Goal: Information Seeking & Learning: Learn about a topic

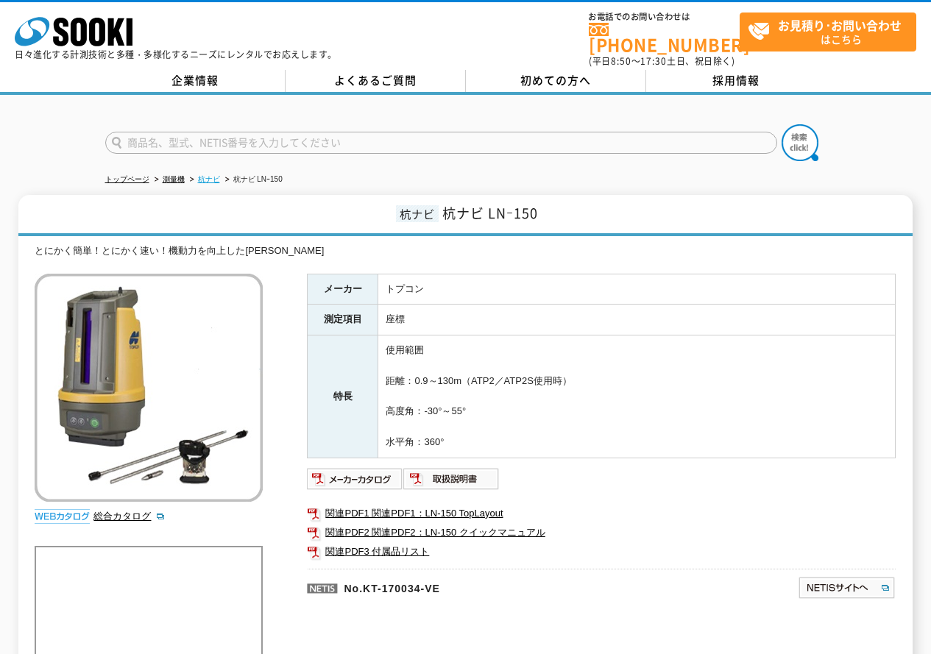
click at [215, 175] on link "杭ナビ" at bounding box center [209, 179] width 22 height 8
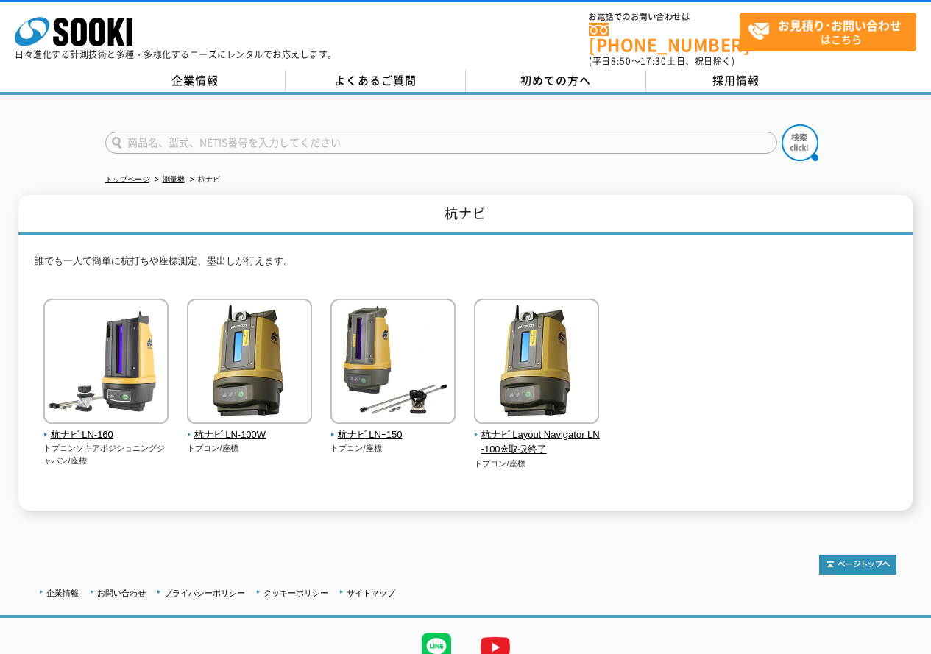
scroll to position [57, 0]
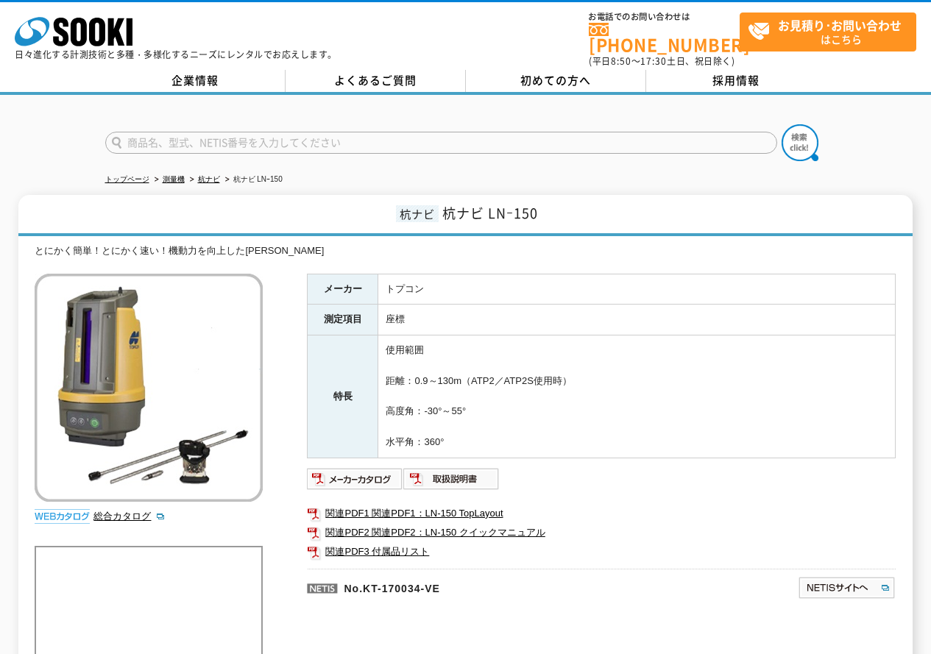
drag, startPoint x: 433, startPoint y: 281, endPoint x: 397, endPoint y: 276, distance: 37.2
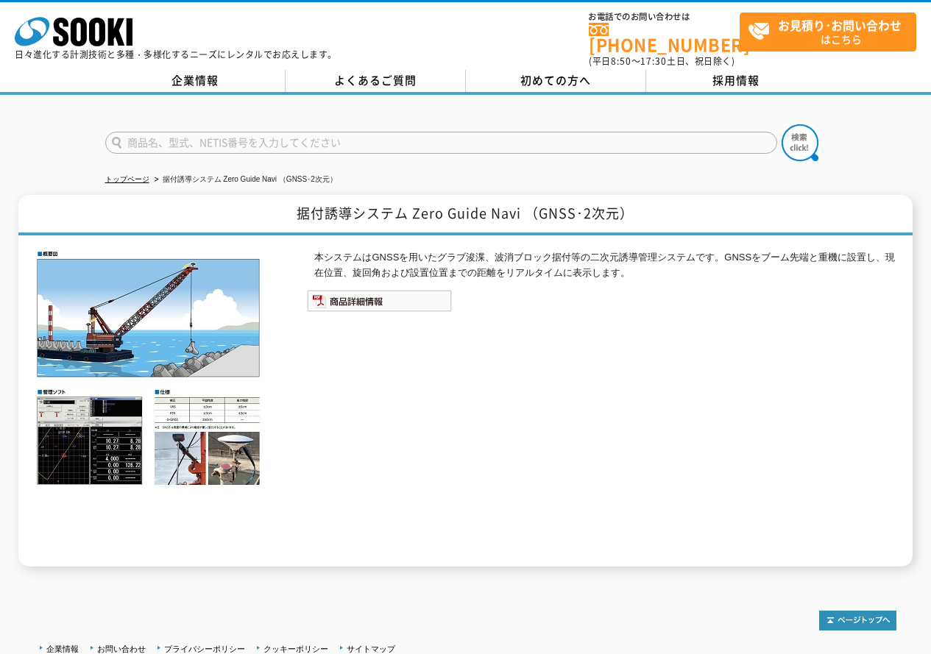
click at [391, 279] on div "本システムはGNSSを用いたグラブ浚渫、波消ブロック据付等の二次元誘導管理システムです。GNSSをブーム先端と重機に設置し、現在位置、旋回角および設置位置まで…" at bounding box center [601, 408] width 589 height 316
click at [370, 293] on img at bounding box center [379, 301] width 145 height 22
drag, startPoint x: 557, startPoint y: 545, endPoint x: 550, endPoint y: 514, distance: 31.6
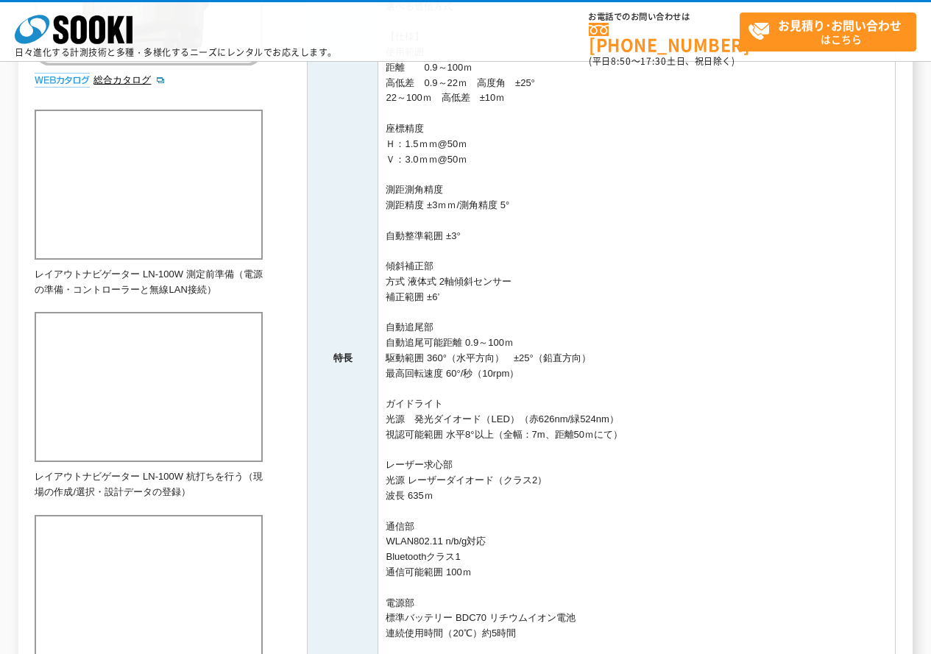
click at [504, 408] on td "【特長】 ・簡単操作で1人杭打ち・座標取得 ・自動整準で簡単設置 ・コントローラーはAndroid端末 ・小型軽量コンパクト設計 ・ワイヤレスLANとBlue…" at bounding box center [636, 358] width 517 height 918
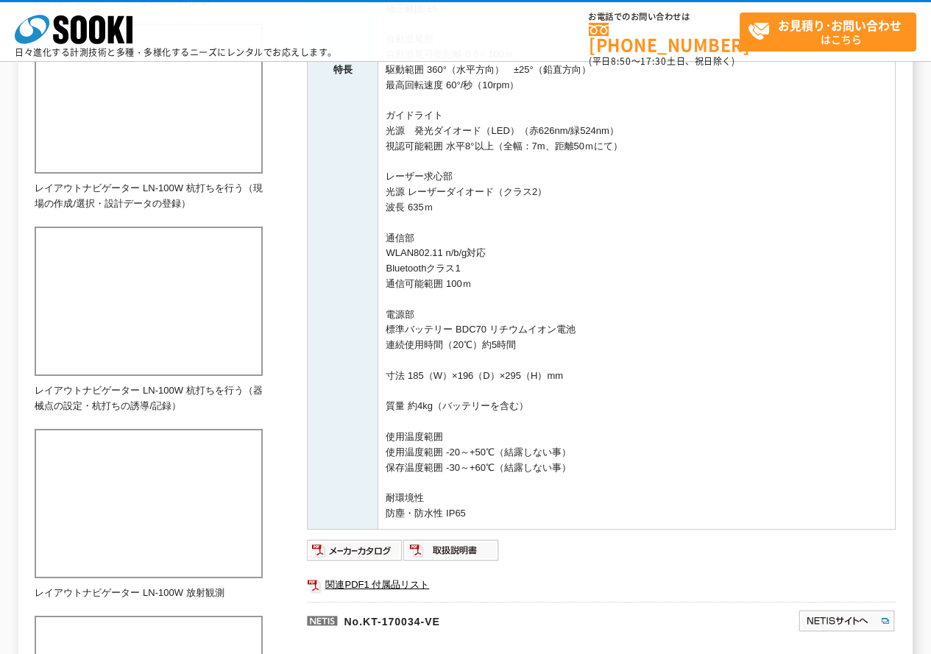
scroll to position [662, 0]
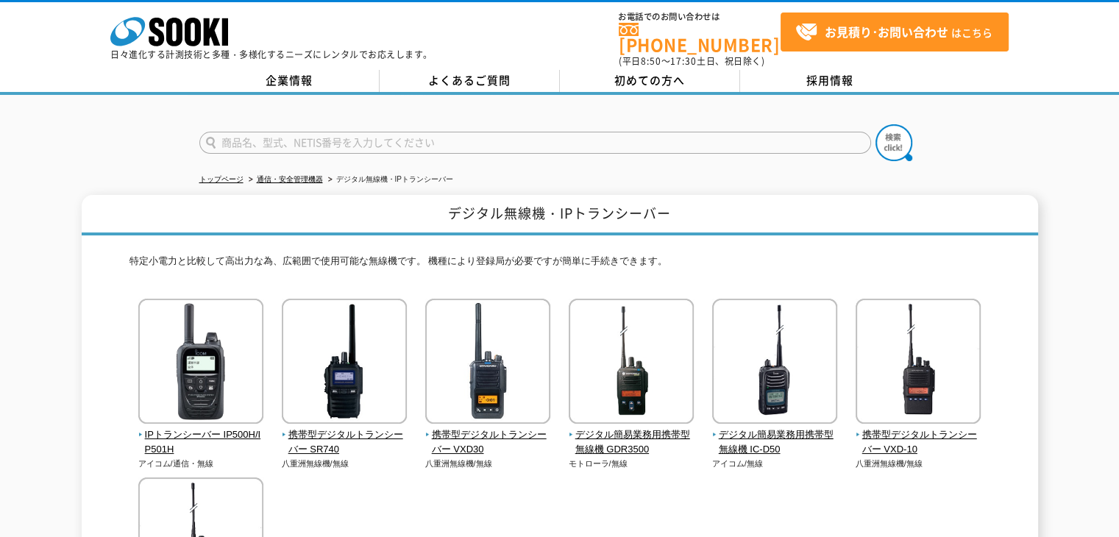
scroll to position [74, 0]
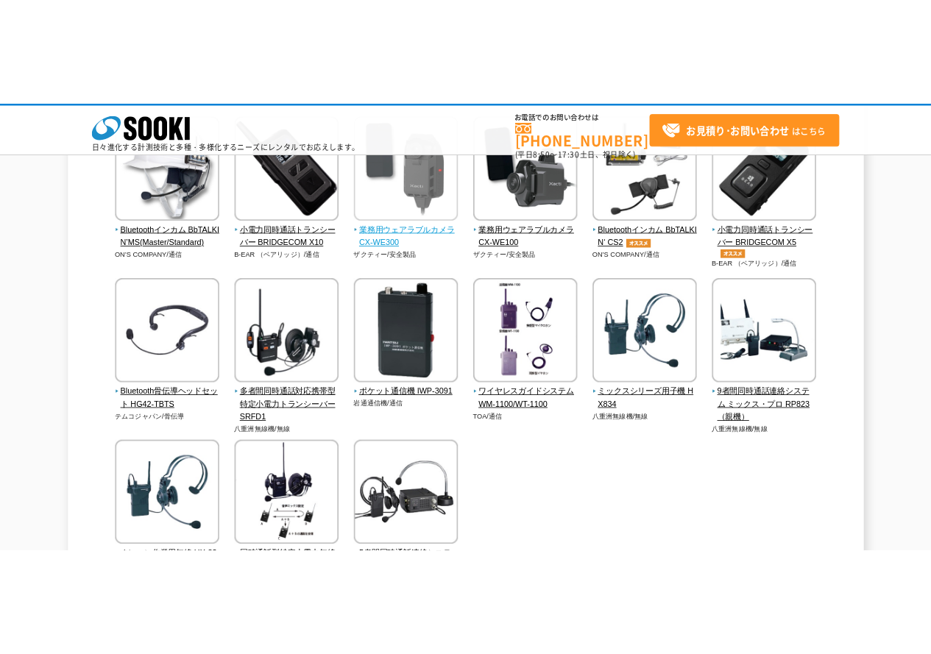
scroll to position [221, 0]
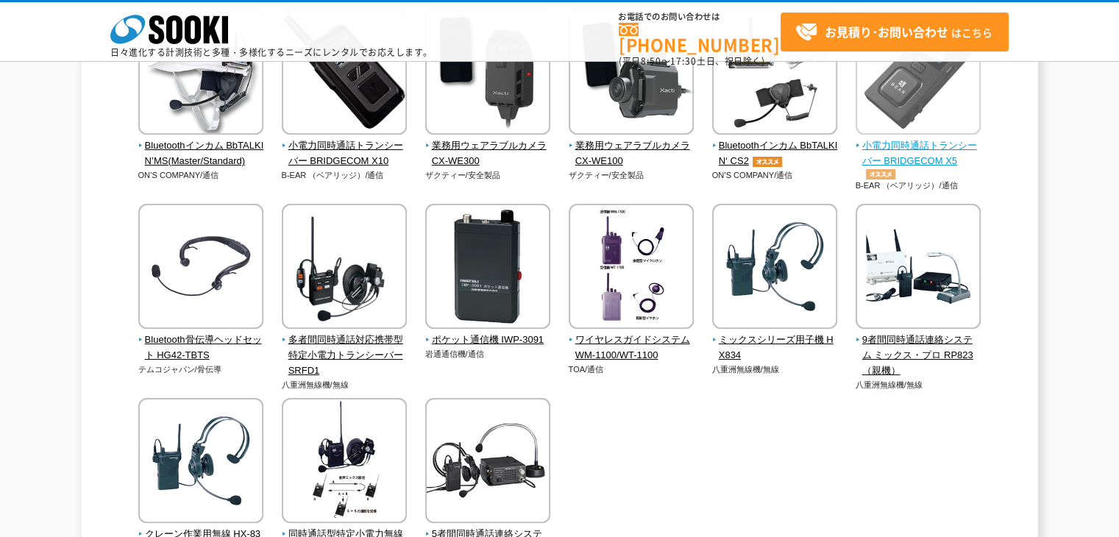
click at [941, 160] on span "小電力同時通話トランシーバー BRIDGECOM X5" at bounding box center [919, 158] width 126 height 41
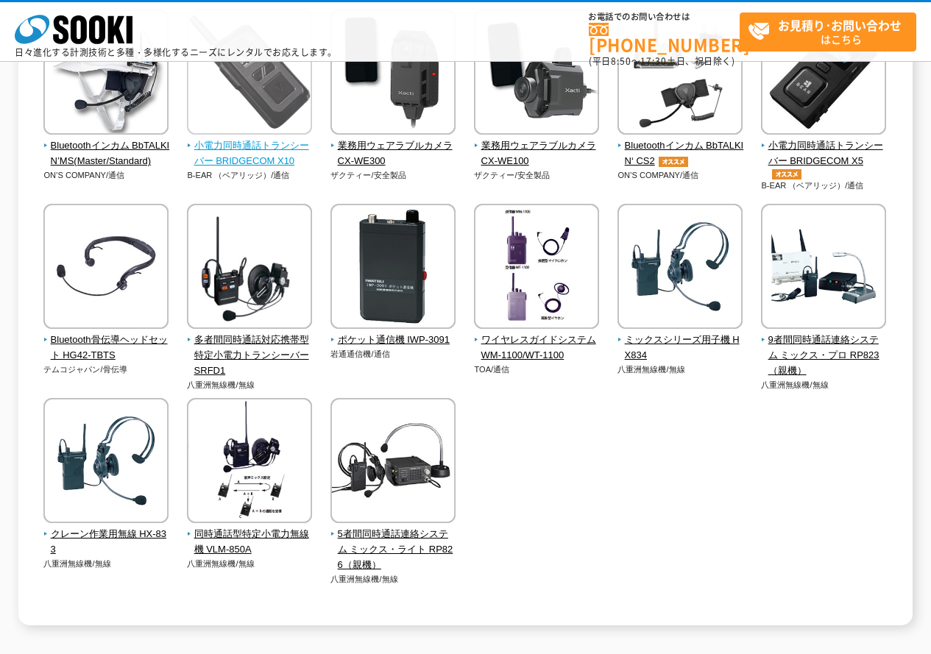
click at [260, 139] on span "小電力同時通話トランシーバー BRIDGECOM X10" at bounding box center [250, 153] width 126 height 31
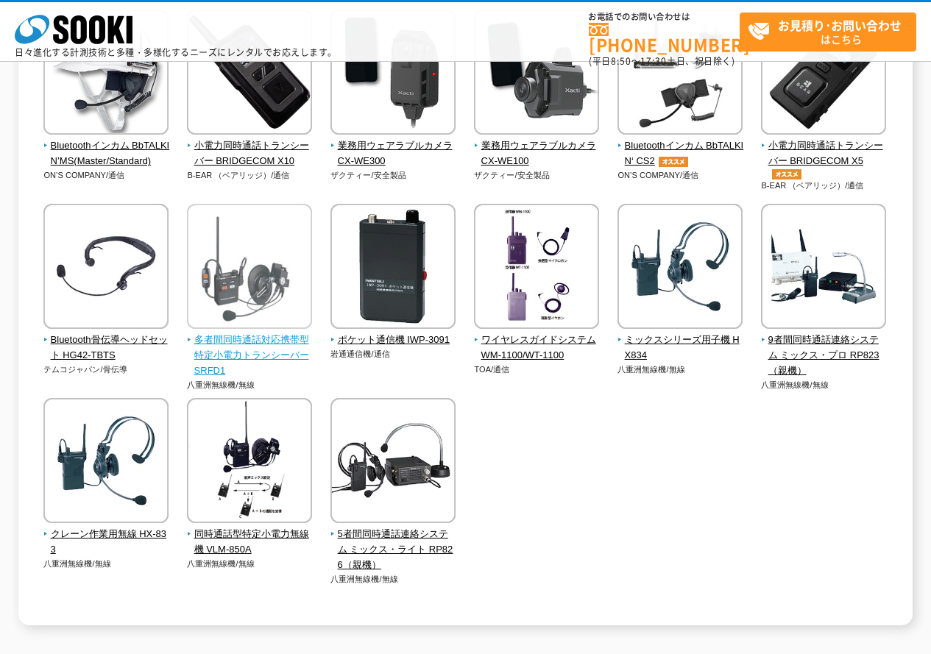
click at [227, 352] on span "多者間同時通話対応携帯型 特定小電力トランシーバー SRFD1" at bounding box center [250, 356] width 126 height 46
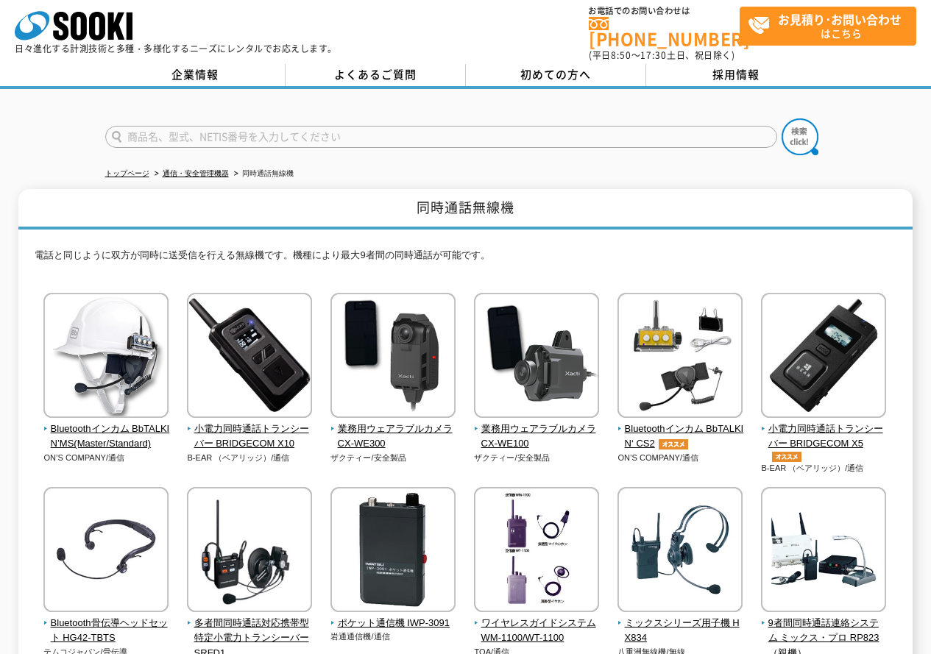
scroll to position [0, 0]
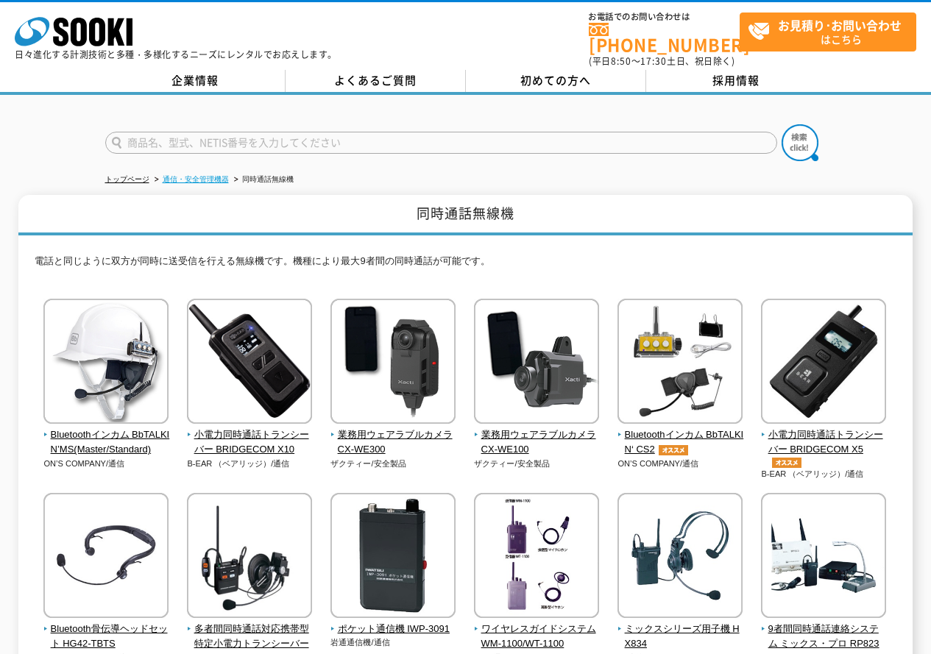
click at [202, 175] on link "通信・安全管理機器" at bounding box center [196, 179] width 66 height 8
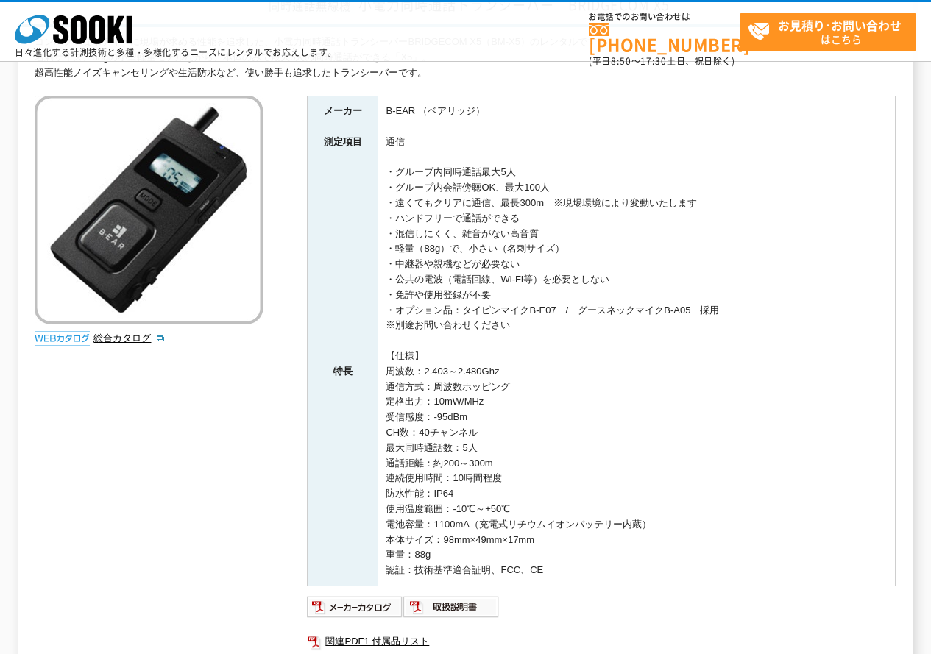
scroll to position [221, 0]
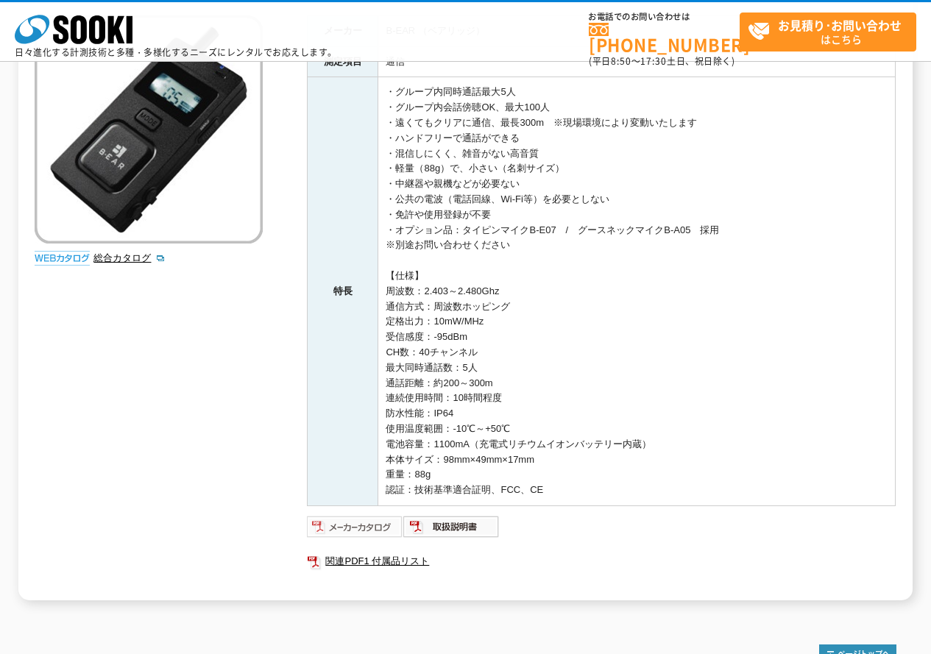
click at [372, 531] on img at bounding box center [355, 527] width 96 height 24
click at [420, 279] on td "・グループ内同時通話最大5人 ・グループ内会話傍聴OK、最大100人 ・遠くてもクリアに通信、最長300m　※現場環境により変動いたします ・ハンドフリーで通…" at bounding box center [636, 291] width 517 height 429
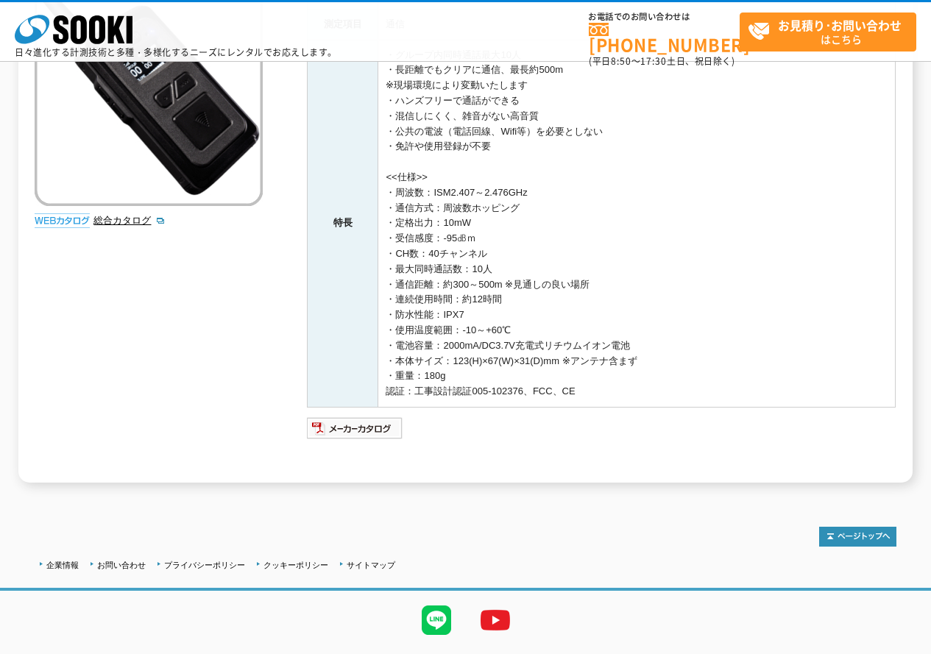
scroll to position [281, 0]
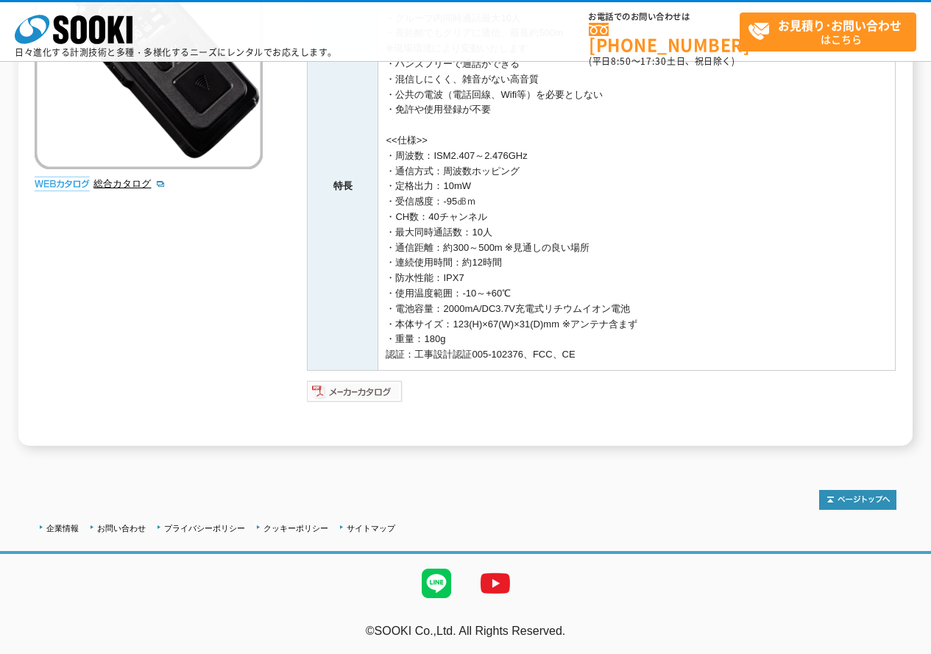
click at [380, 391] on img at bounding box center [355, 392] width 96 height 24
click at [512, 380] on ul at bounding box center [601, 392] width 589 height 24
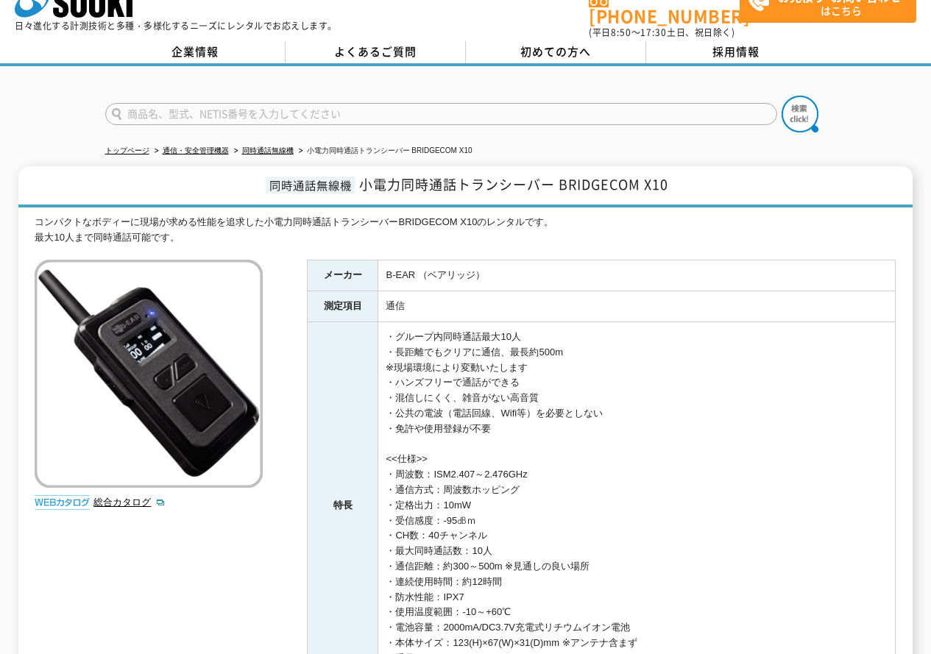
scroll to position [0, 0]
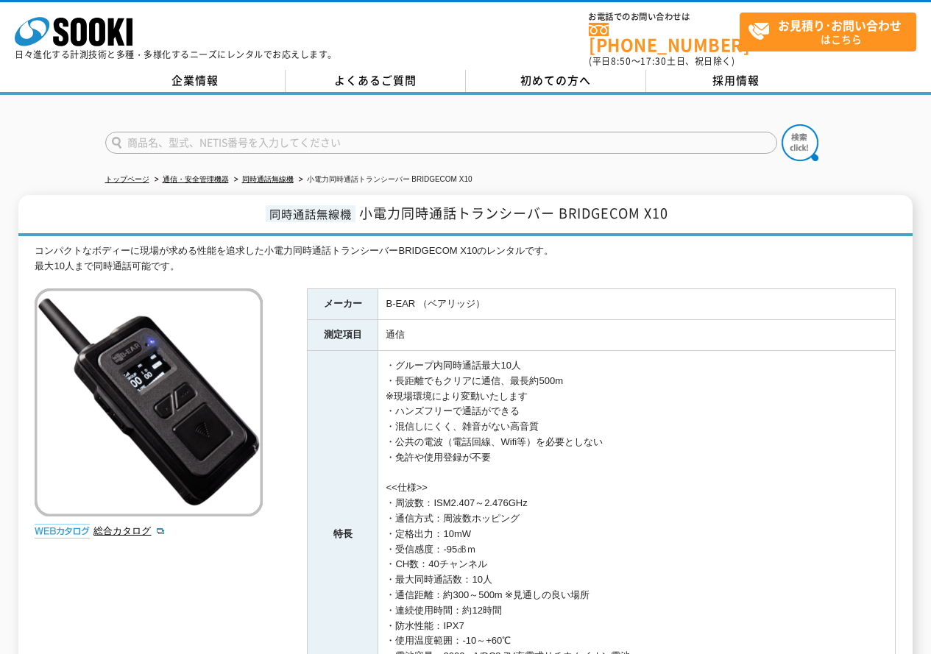
drag, startPoint x: 504, startPoint y: 342, endPoint x: 492, endPoint y: 325, distance: 21.0
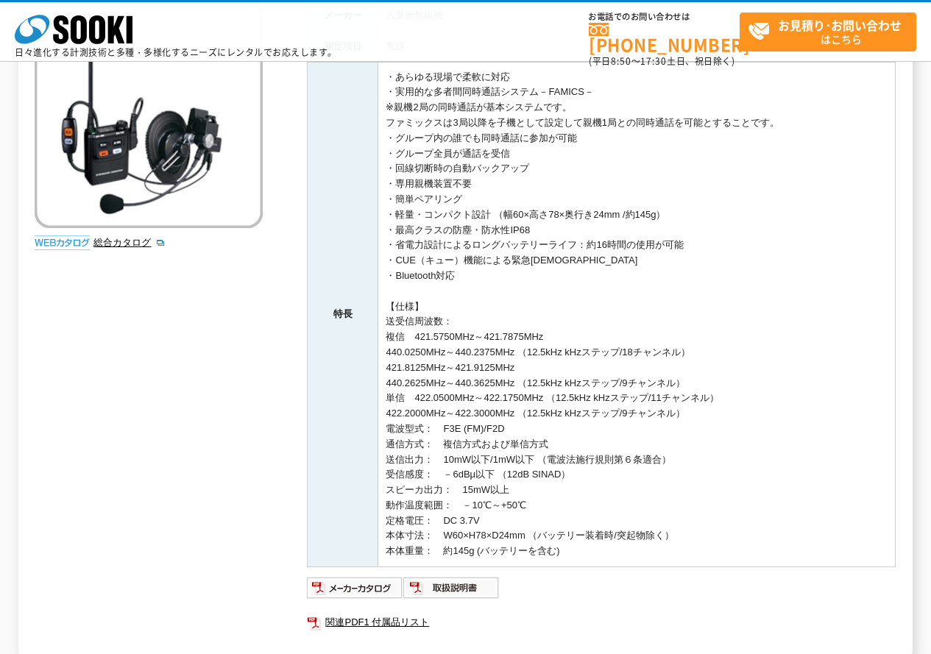
scroll to position [221, 0]
click at [433, 157] on td "・あらゆる現場で柔軟に対応 ・実用的な多者間同時通話システム－FAMICS－ ※親機2局の同時通話が基本システムです。 ファミックスは3局以降を子機として設定…" at bounding box center [636, 315] width 517 height 506
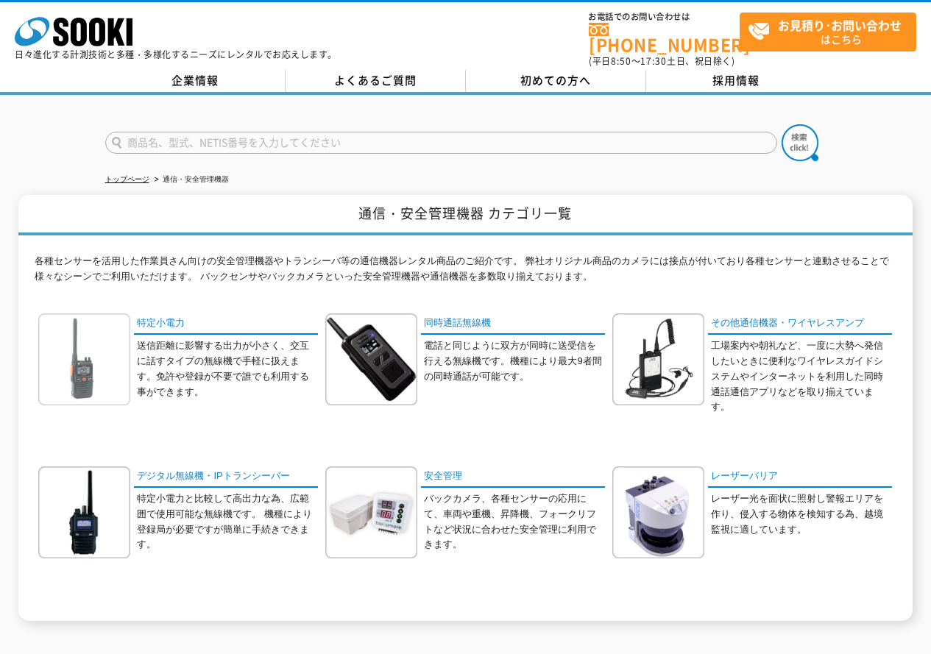
click at [117, 358] on img at bounding box center [84, 359] width 92 height 92
click at [671, 359] on img at bounding box center [658, 359] width 92 height 92
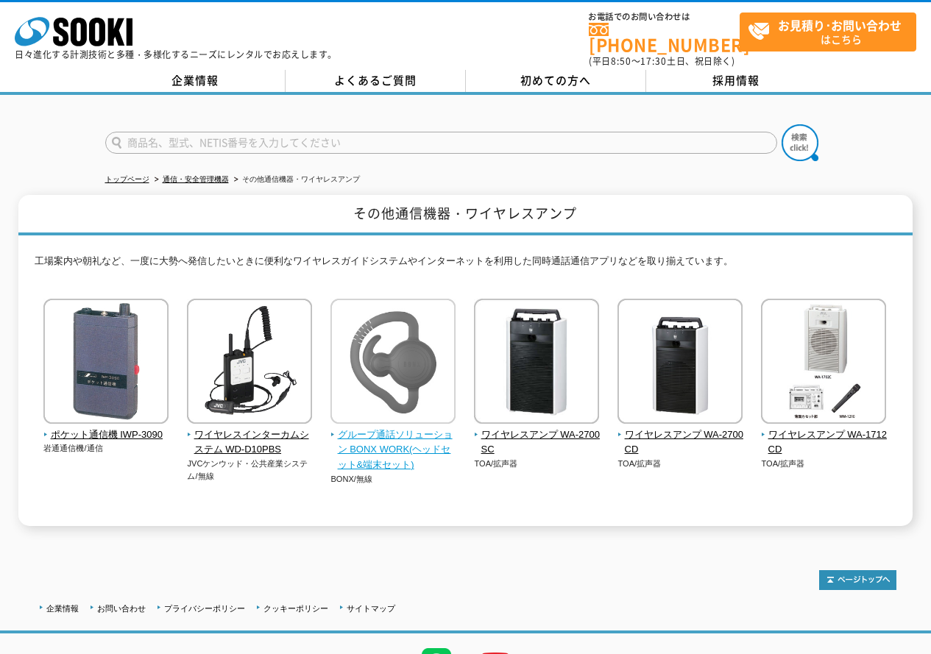
click at [398, 377] on img at bounding box center [392, 363] width 125 height 129
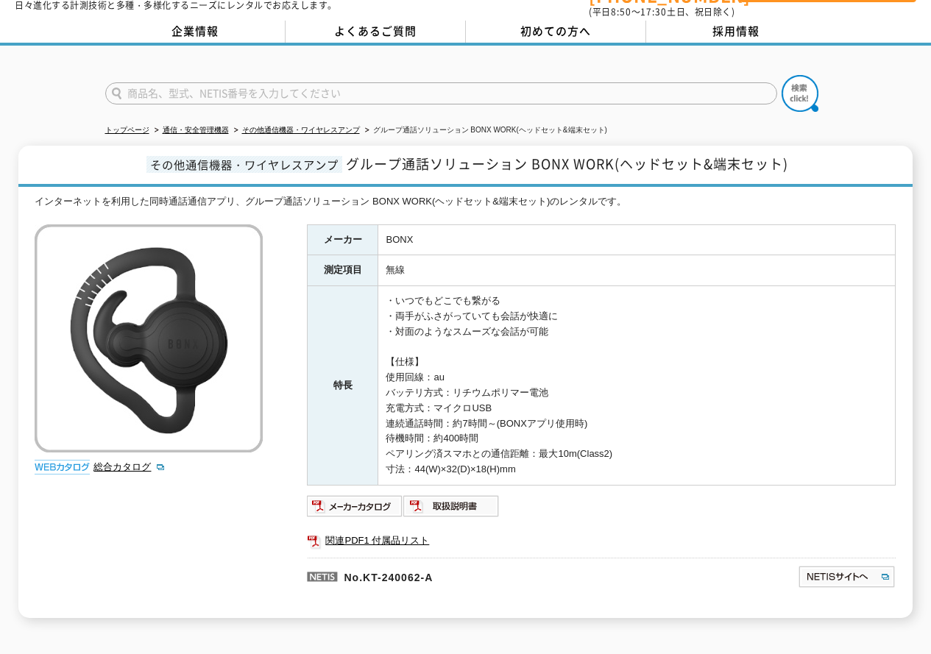
scroll to position [74, 0]
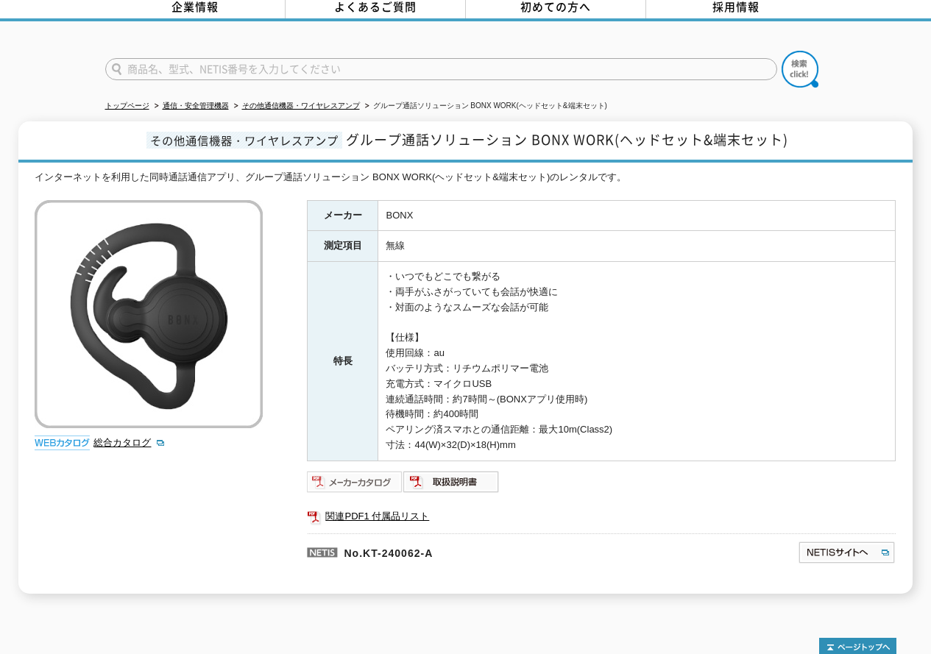
click at [387, 471] on img at bounding box center [355, 482] width 96 height 24
click at [461, 474] on img at bounding box center [451, 482] width 96 height 24
click at [363, 471] on img at bounding box center [355, 482] width 96 height 24
click at [389, 262] on td "・いつでもどこでも繋がる ・両手がふさがっていても会話が快適に ・対面のようなスムーズな会話が可能 【仕様】 使用回線：au バッテリ方式：リチウムポリマー電…" at bounding box center [636, 361] width 517 height 199
click at [430, 411] on td "・いつでもどこでも繋がる ・両手がふさがっていても会話が快適に ・対面のようなスムーズな会話が可能 【仕様】 使用回線：au バッテリ方式：リチウムポリマー電…" at bounding box center [636, 361] width 517 height 199
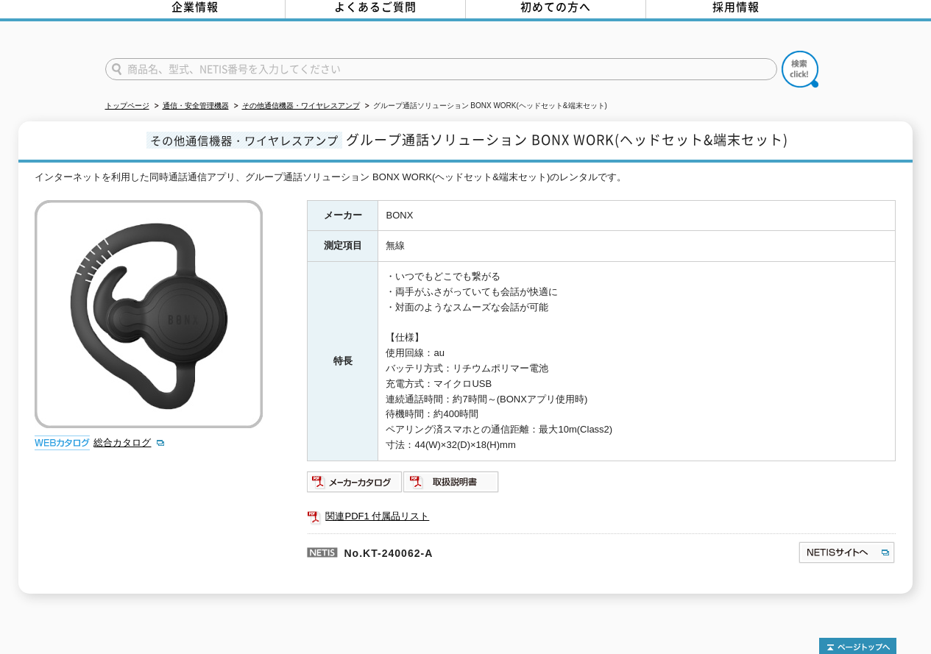
click at [495, 363] on td "・いつでもどこでも繋がる ・両手がふさがっていても会話が快適に ・対面のようなスムーズな会話が可能 【仕様】 使用回線：au バッテリ方式：リチウムポリマー電…" at bounding box center [636, 361] width 517 height 199
click at [369, 264] on th "特長" at bounding box center [343, 361] width 71 height 199
drag, startPoint x: 534, startPoint y: 390, endPoint x: 552, endPoint y: 388, distance: 17.8
click at [535, 390] on td "・いつでもどこでも繋がる ・両手がふさがっていても会話が快適に ・対面のようなスムーズな会話が可能 【仕様】 使用回線：au バッテリ方式：リチウムポリマー電…" at bounding box center [636, 361] width 517 height 199
click at [551, 282] on td "・いつでもどこでも繋がる ・両手がふさがっていても会話が快適に ・対面のようなスムーズな会話が可能 【仕様】 使用回線：au バッテリ方式：リチウムポリマー電…" at bounding box center [636, 361] width 517 height 199
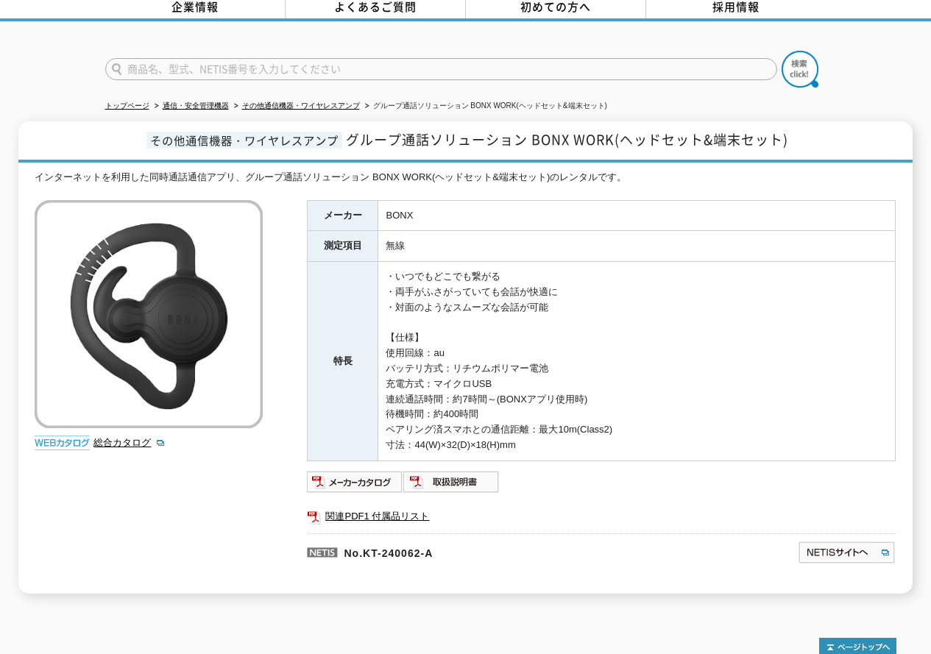
drag, startPoint x: 477, startPoint y: 350, endPoint x: 508, endPoint y: 346, distance: 31.2
click at [478, 352] on td "・いつでもどこでも繋がる ・両手がふさがっていても会話が快適に ・対面のようなスムーズな会話が可能 【仕様】 使用回線：au バッテリ方式：リチウムポリマー電…" at bounding box center [636, 361] width 517 height 199
click at [405, 239] on td "無線" at bounding box center [636, 246] width 517 height 31
drag, startPoint x: 416, startPoint y: 206, endPoint x: 411, endPoint y: 199, distance: 8.4
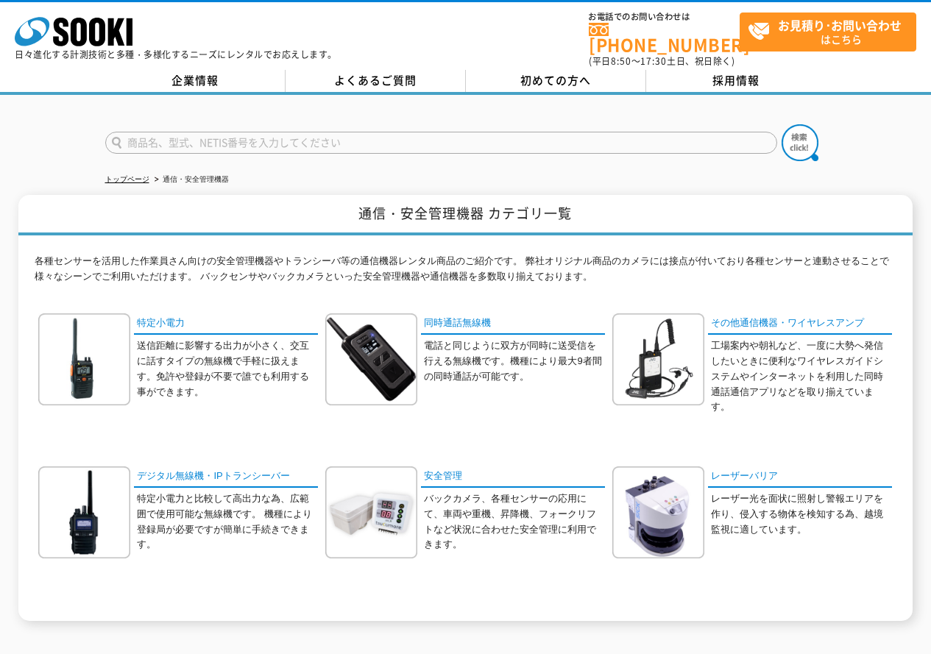
click at [494, 408] on div "同時通話無線機 電話と同じように双方が同時に送受信を行える無線機です。機種により最大9者間の同時通話が可能です。" at bounding box center [465, 375] width 280 height 124
click at [525, 437] on div "特定小電力 送信距離に影響する出力が小さく、交互に話すタイプの無線機で手軽に扱えます。免許や登録が不要で誰でも利用する事ができます。" at bounding box center [465, 461] width 861 height 297
click at [440, 322] on link "同時通話無線機" at bounding box center [513, 323] width 184 height 21
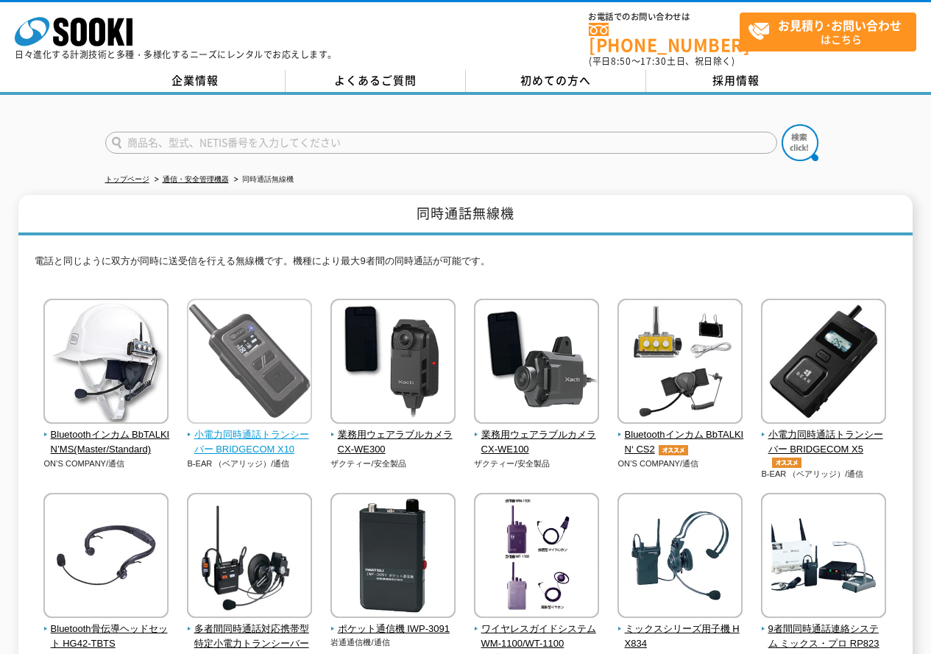
click at [279, 403] on img at bounding box center [249, 363] width 125 height 129
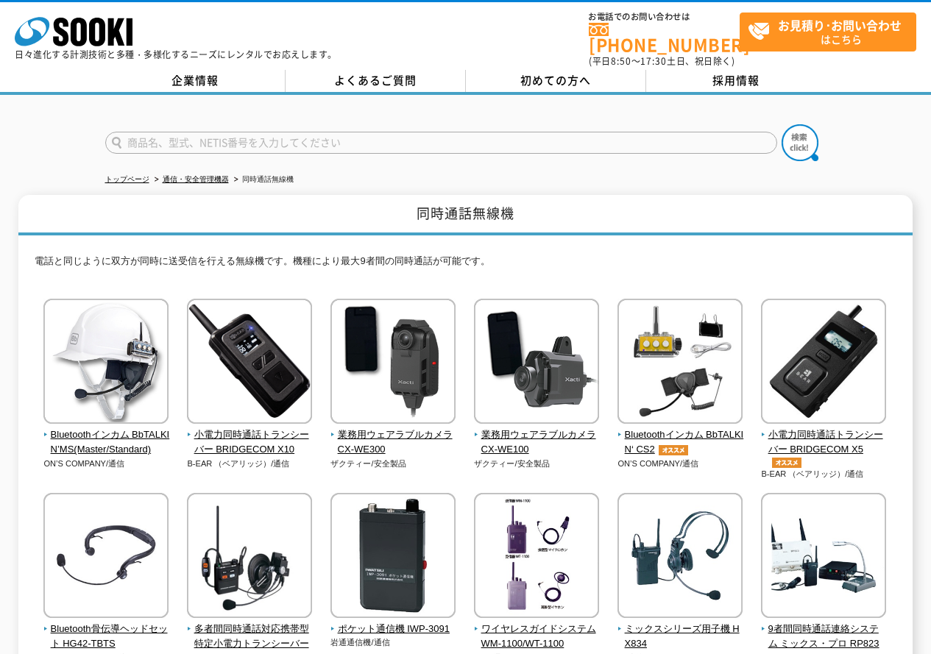
scroll to position [74, 0]
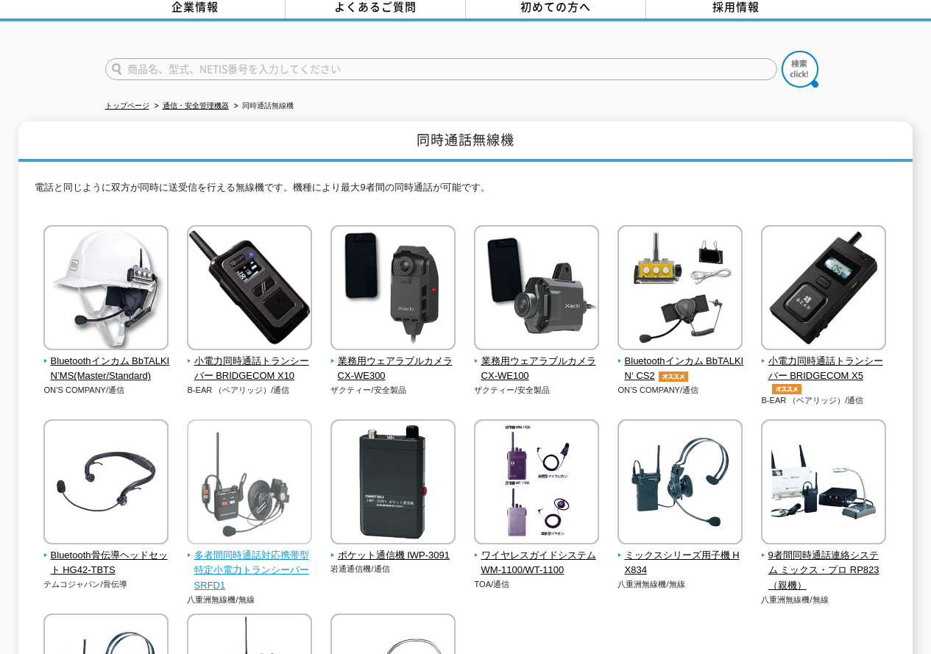
click at [273, 493] on img at bounding box center [249, 483] width 125 height 129
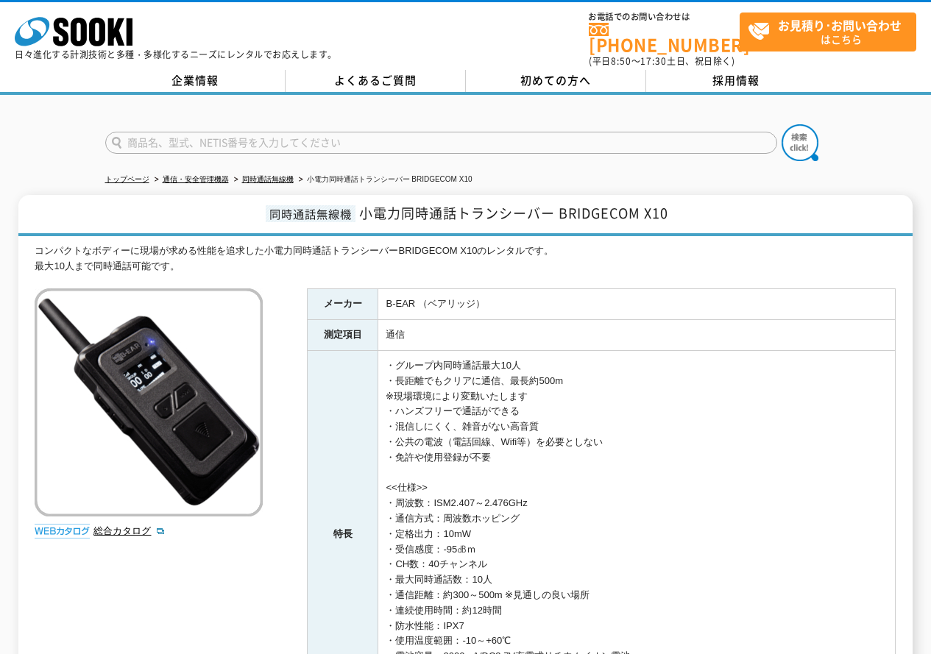
click at [481, 388] on td "・グループ内同時通話最大10人 ・長距離でもクリアに通信、最長約500m ※現場環境により変動いたします ・ハンズフリーで通話ができる ・混信しにくく、雑音が…" at bounding box center [636, 534] width 517 height 367
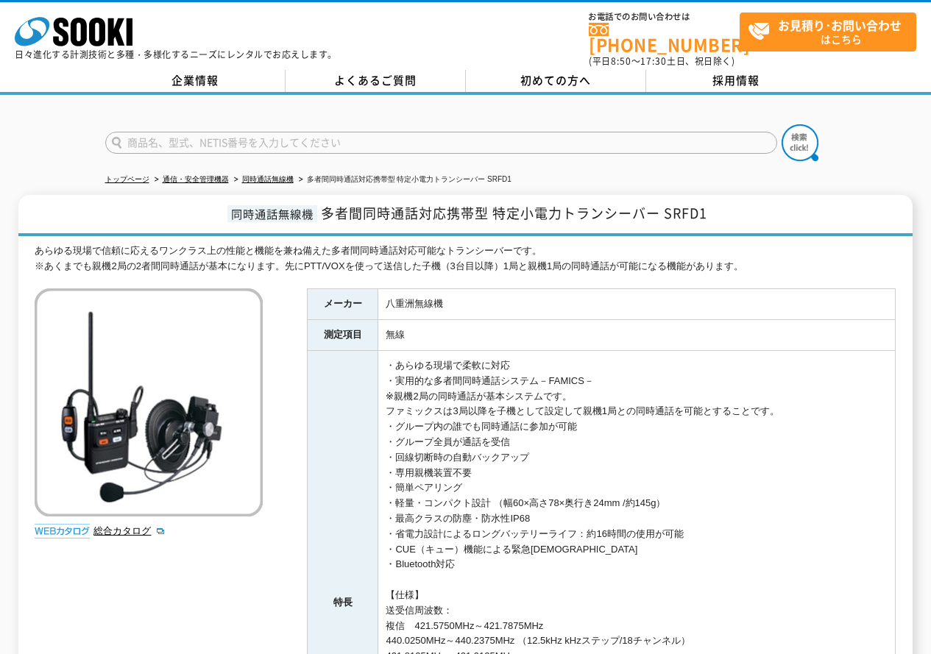
click at [462, 416] on td "・あらゆる現場で柔軟に対応 ・実用的な多者間同時通話システム－FAMICS－ ※親機2局の同時通話が基本システムです。 ファミックスは3局以降を子機として設定…" at bounding box center [636, 604] width 517 height 506
click at [77, 45] on icon at bounding box center [79, 32] width 16 height 29
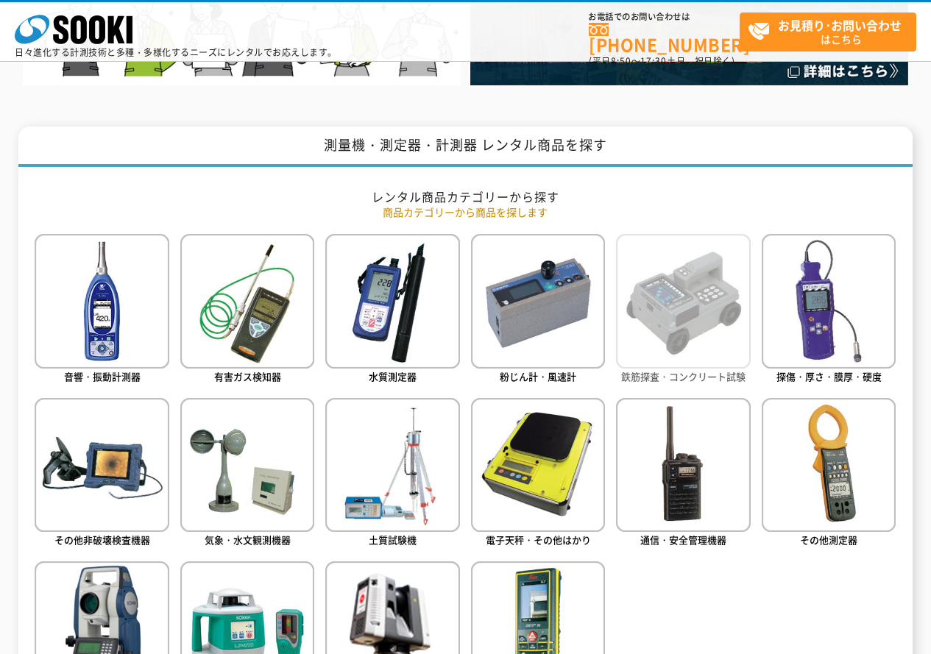
scroll to position [589, 0]
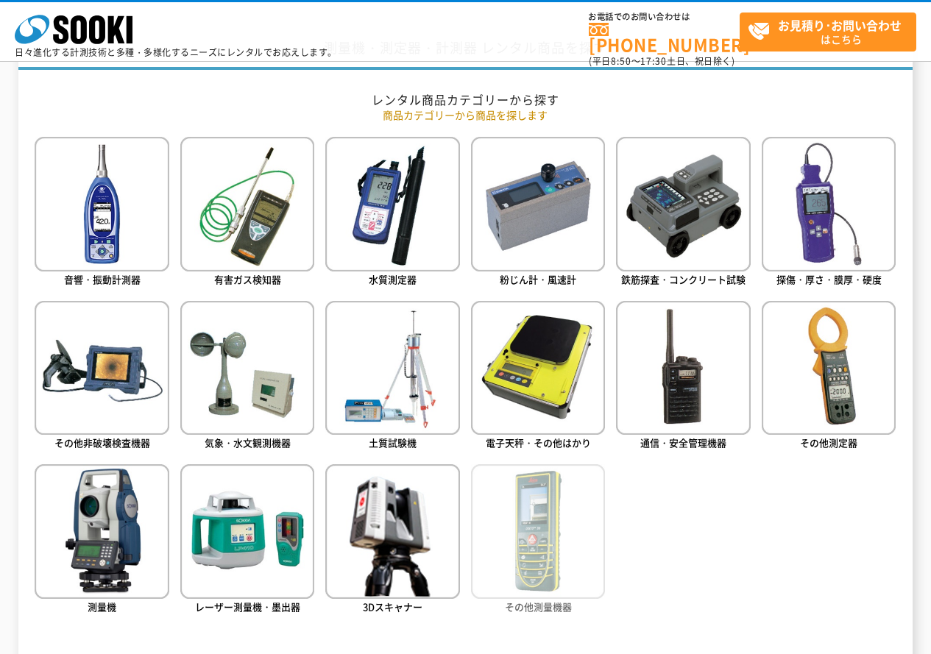
click at [538, 556] on img at bounding box center [538, 531] width 134 height 134
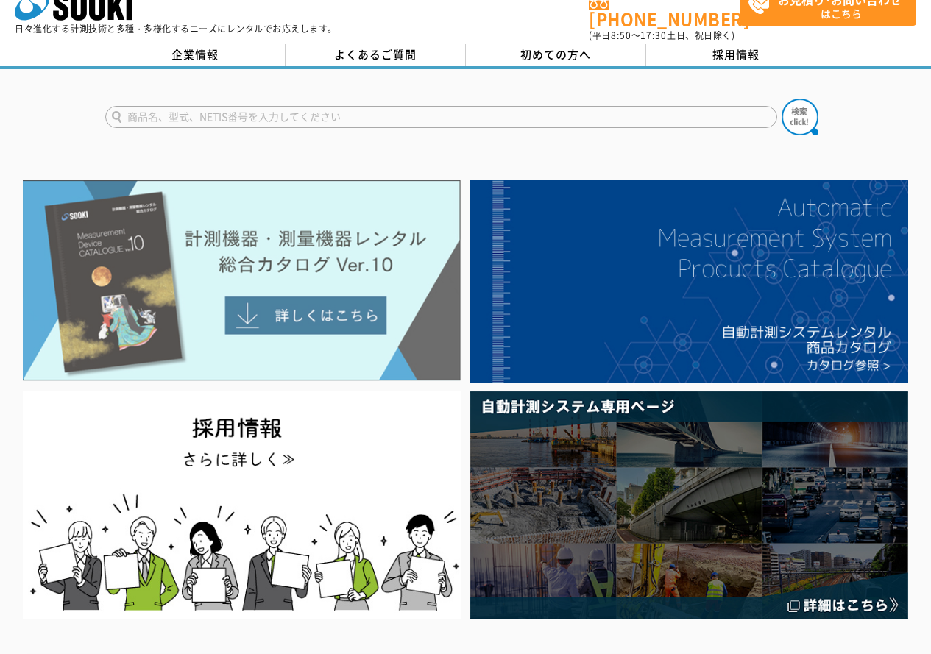
scroll to position [0, 0]
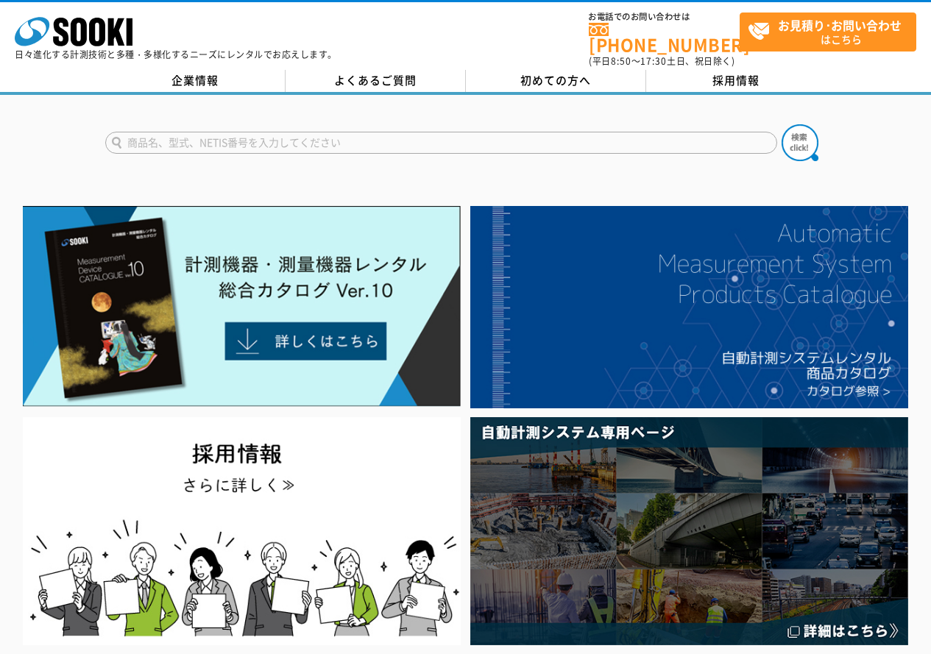
click at [308, 144] on form at bounding box center [465, 144] width 721 height 41
click at [313, 132] on input "text" at bounding box center [441, 143] width 672 height 22
type input "ヒヤリハンター"
click at [781, 124] on button at bounding box center [799, 142] width 37 height 37
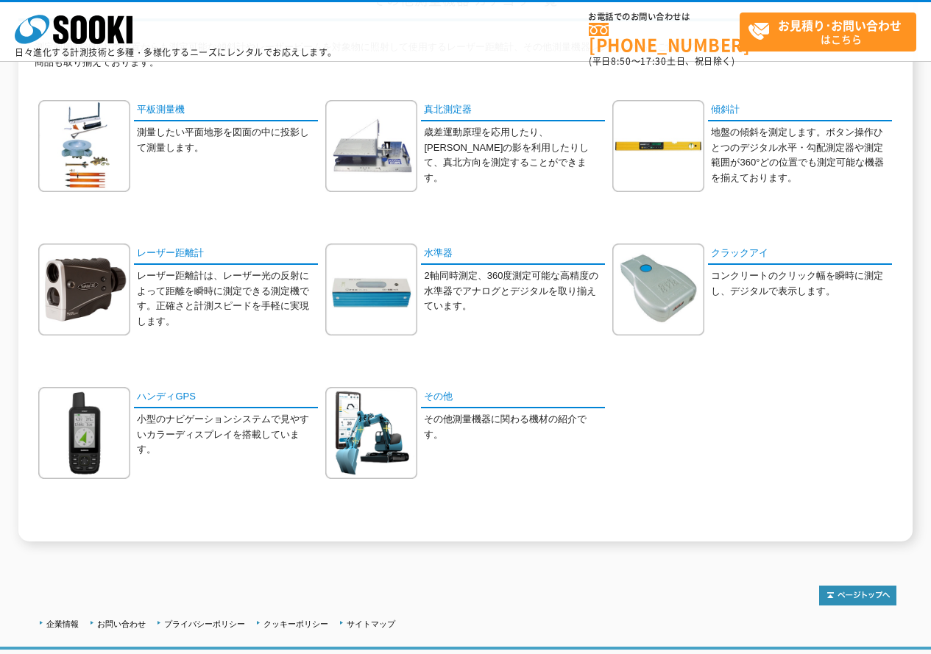
scroll to position [147, 0]
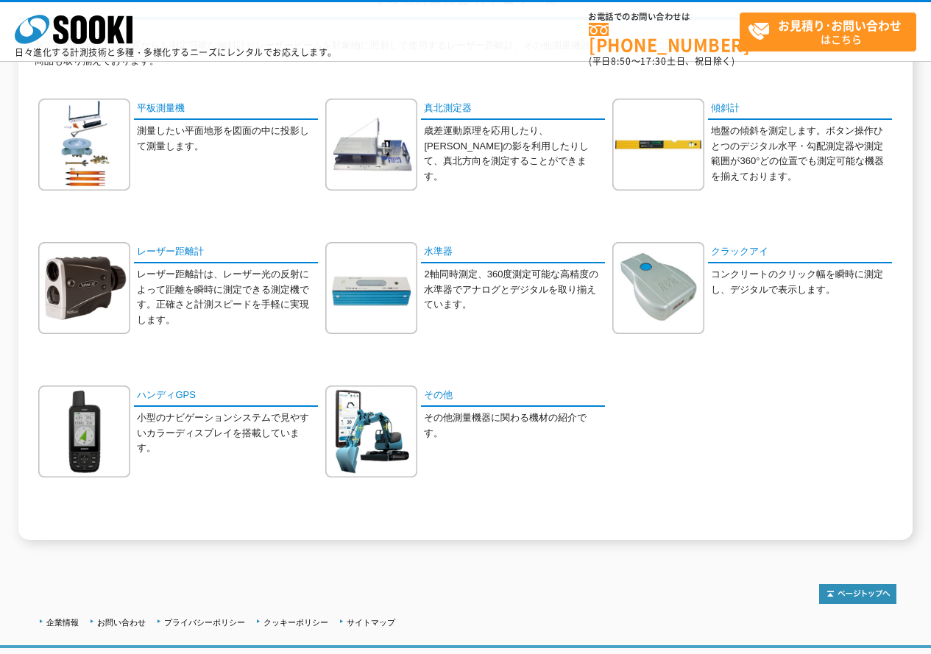
drag, startPoint x: 543, startPoint y: 508, endPoint x: 542, endPoint y: 488, distance: 19.9
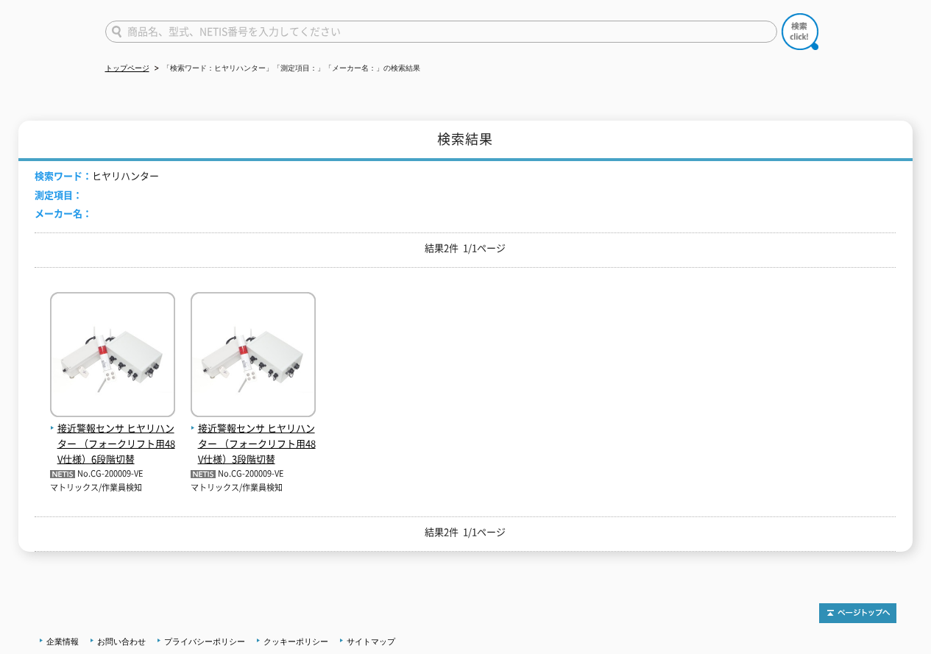
scroll to position [216, 0]
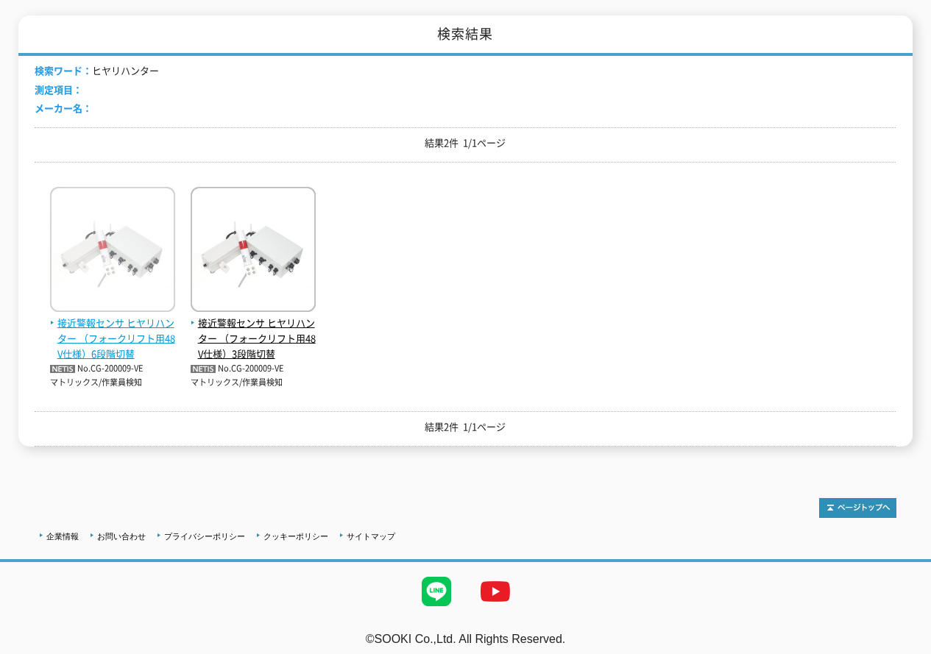
click at [127, 325] on span "接近警報センサ ヒヤリハンター （フォークリフト用48V仕様）6段階切替" at bounding box center [112, 339] width 125 height 46
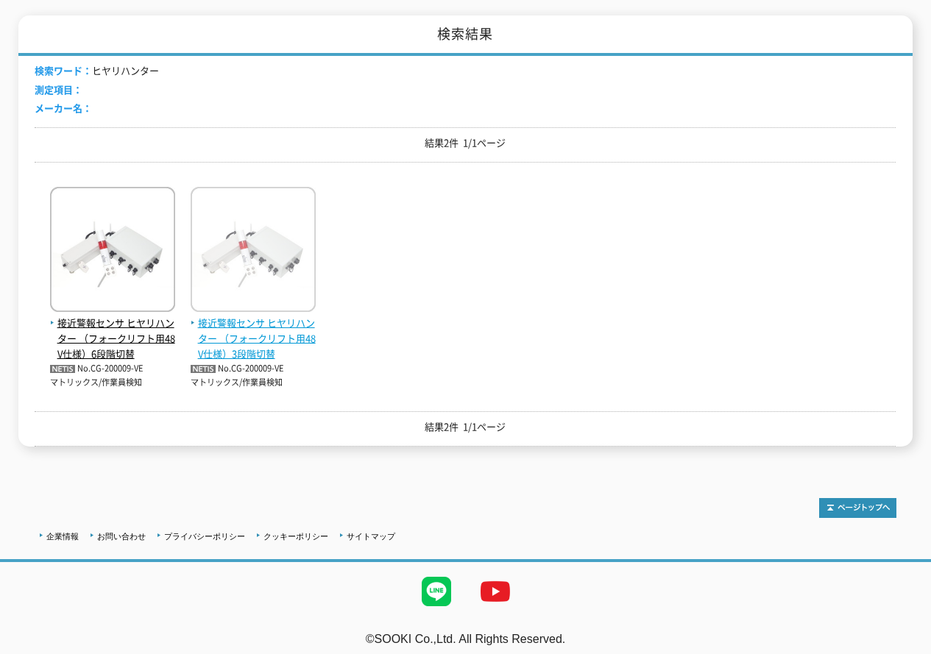
click at [266, 330] on span "接近警報センサ ヒヤリハンター （フォークリフト用48V仕様）3段階切替" at bounding box center [253, 339] width 125 height 46
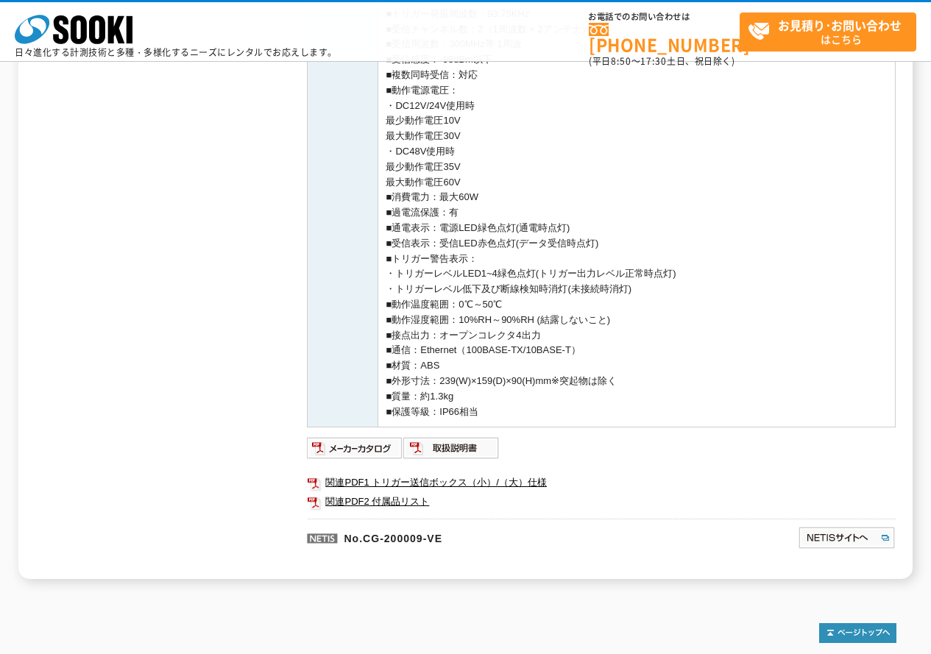
scroll to position [923, 0]
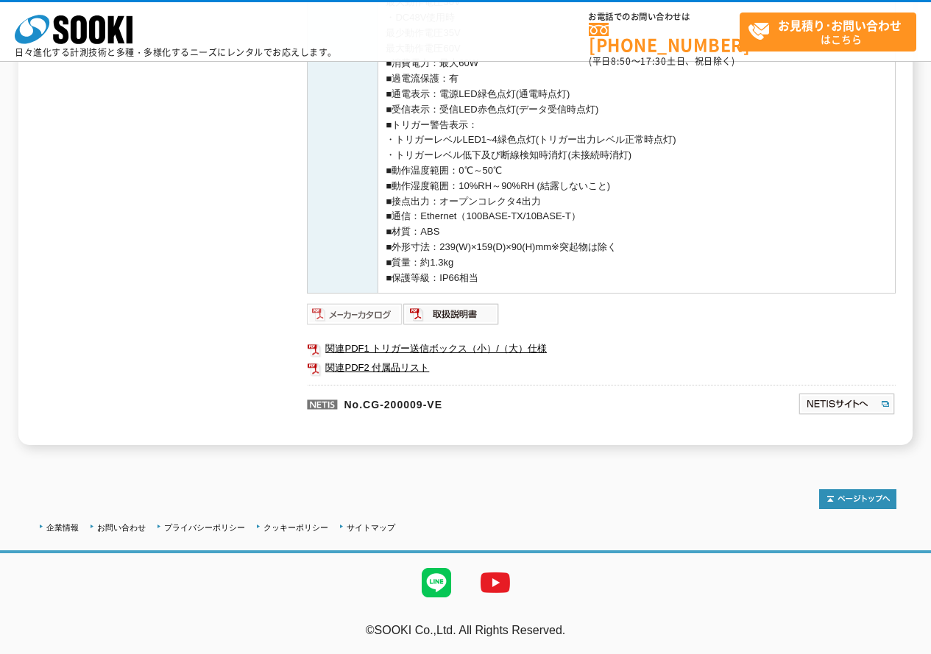
click at [357, 311] on img at bounding box center [355, 314] width 96 height 24
drag, startPoint x: 421, startPoint y: 155, endPoint x: 409, endPoint y: 148, distance: 13.5
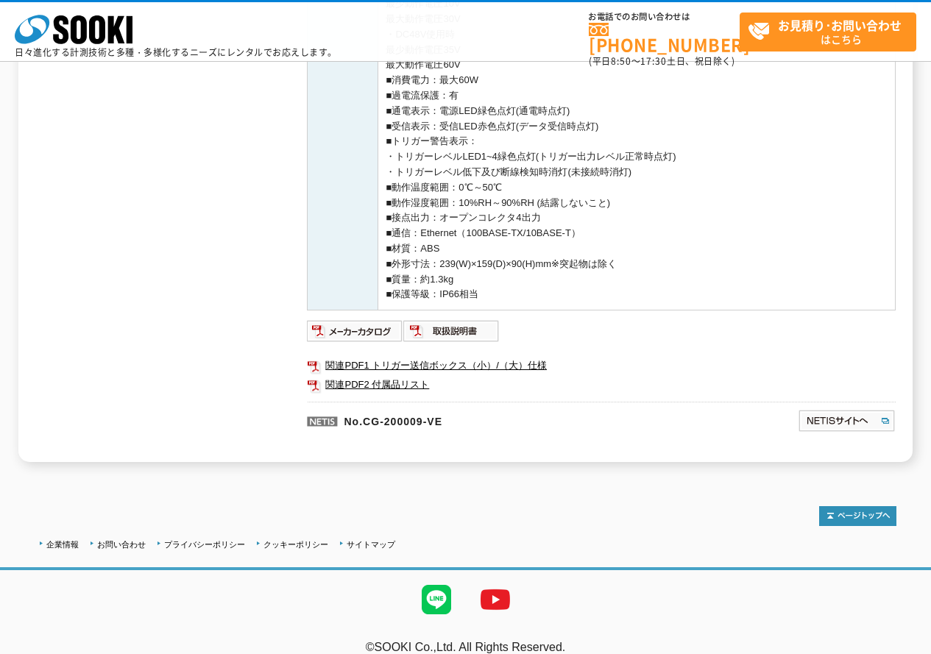
scroll to position [786, 0]
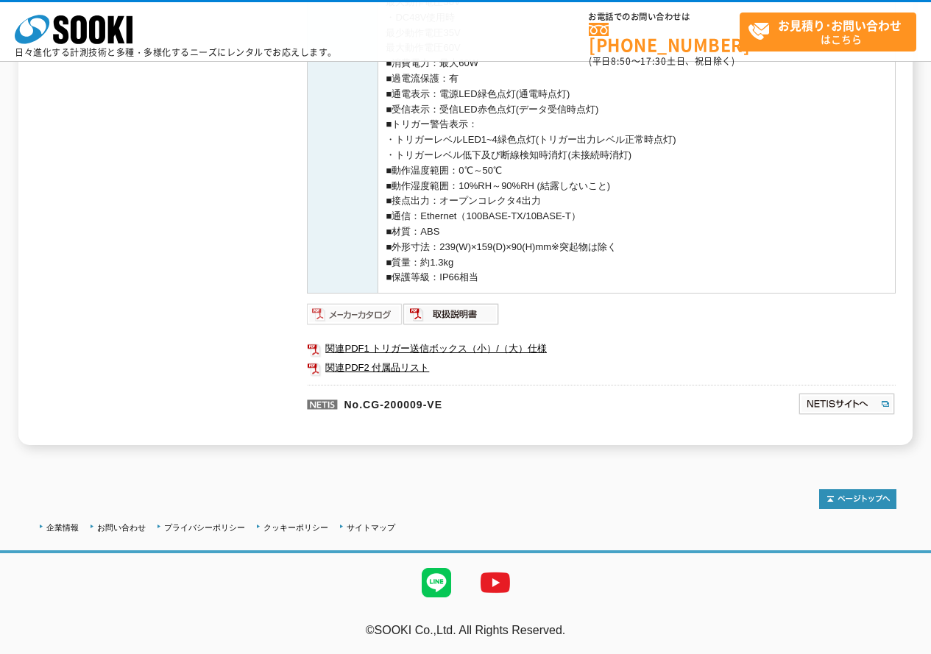
click at [357, 316] on img at bounding box center [355, 314] width 96 height 24
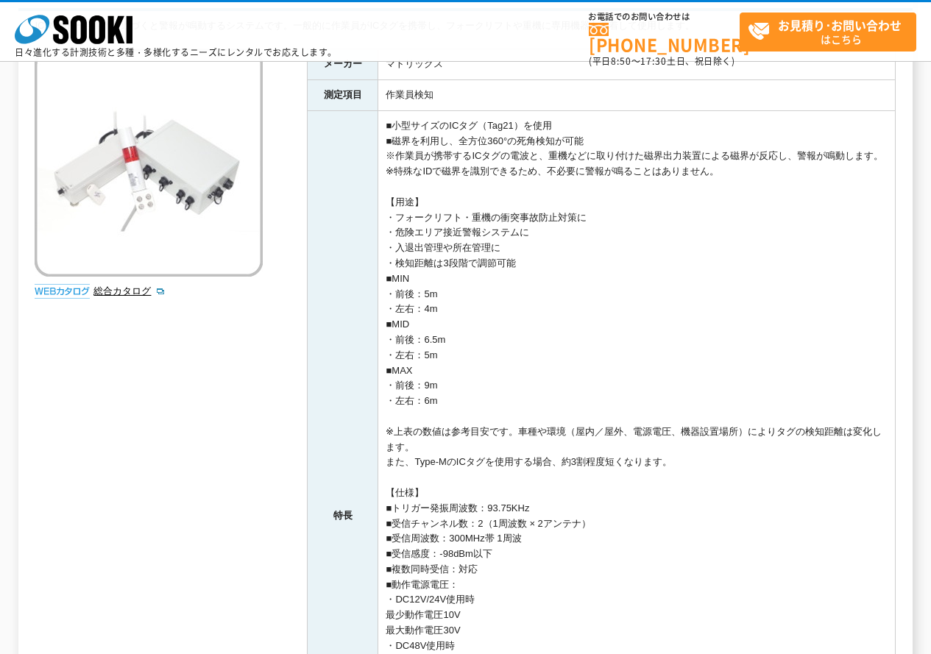
scroll to position [0, 0]
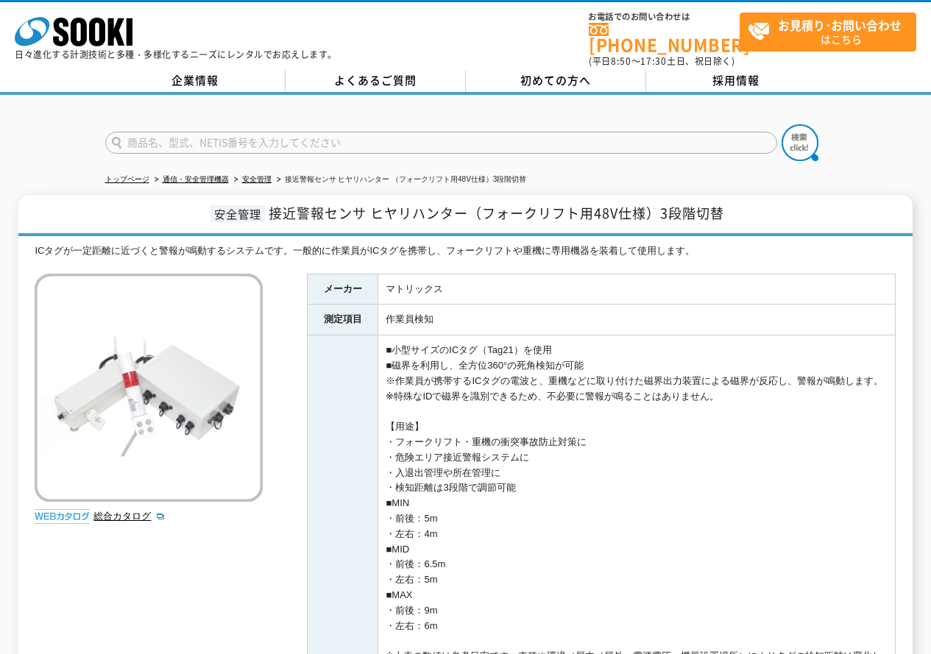
click at [267, 175] on link "安全管理" at bounding box center [256, 179] width 29 height 8
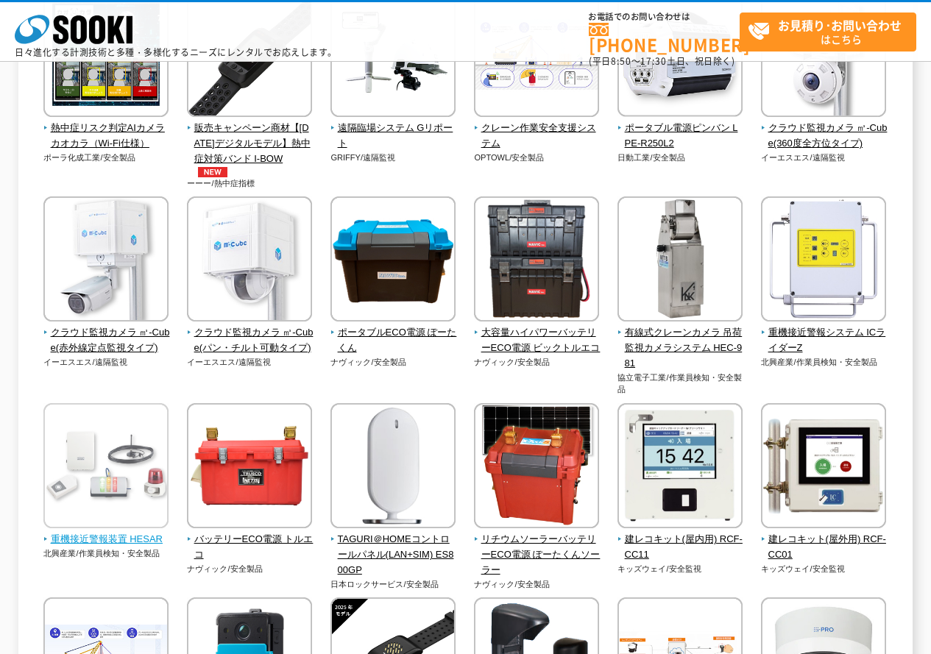
scroll to position [442, 0]
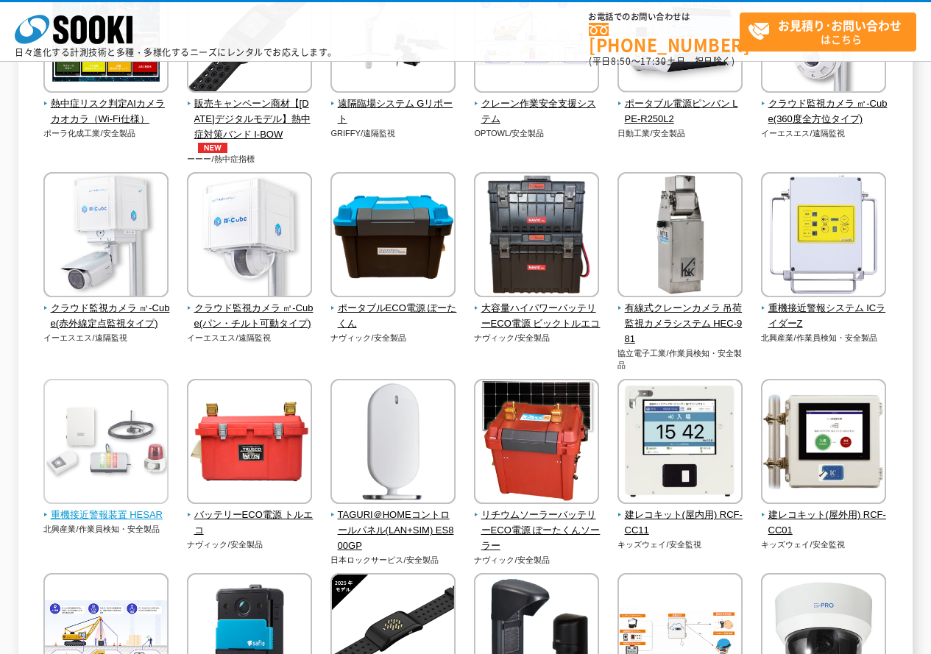
click at [130, 478] on img at bounding box center [105, 443] width 125 height 129
drag, startPoint x: 539, startPoint y: 362, endPoint x: 512, endPoint y: 360, distance: 26.6
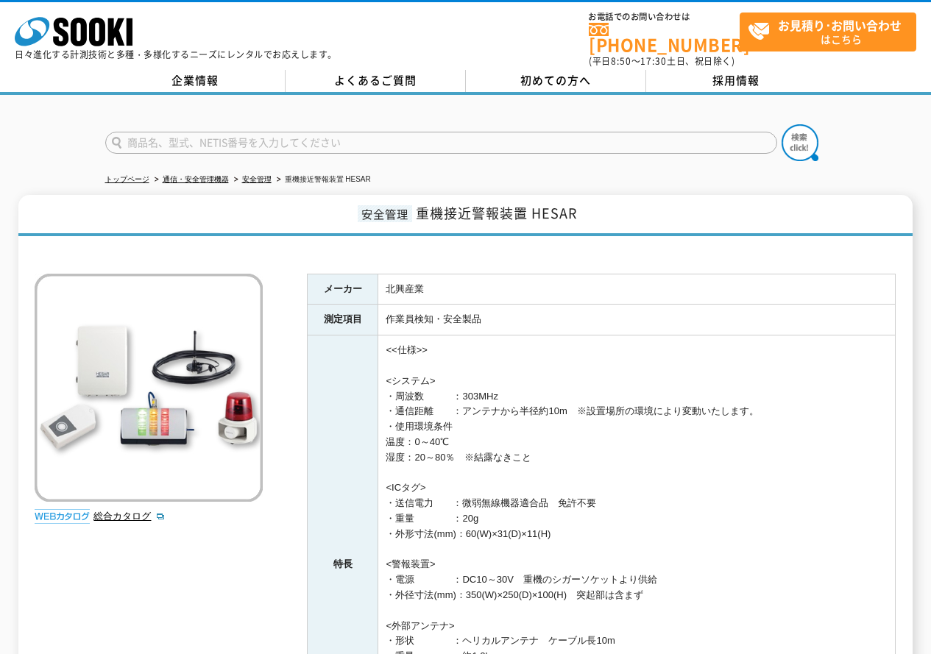
click at [448, 461] on td "<<仕様>> <システム> ・周波数　　　：303MHz ・通信距離　　：アンテナから半径約10m　※設置場所の環境により変動いたします。 ・使用環境条件 温…" at bounding box center [636, 565] width 517 height 459
click at [419, 446] on td "<<仕様>> <システム> ・周波数　　　：303MHz ・通信距離　　：アンテナから半径約10m　※設置場所の環境により変動いたします。 ・使用環境条件 温…" at bounding box center [636, 565] width 517 height 459
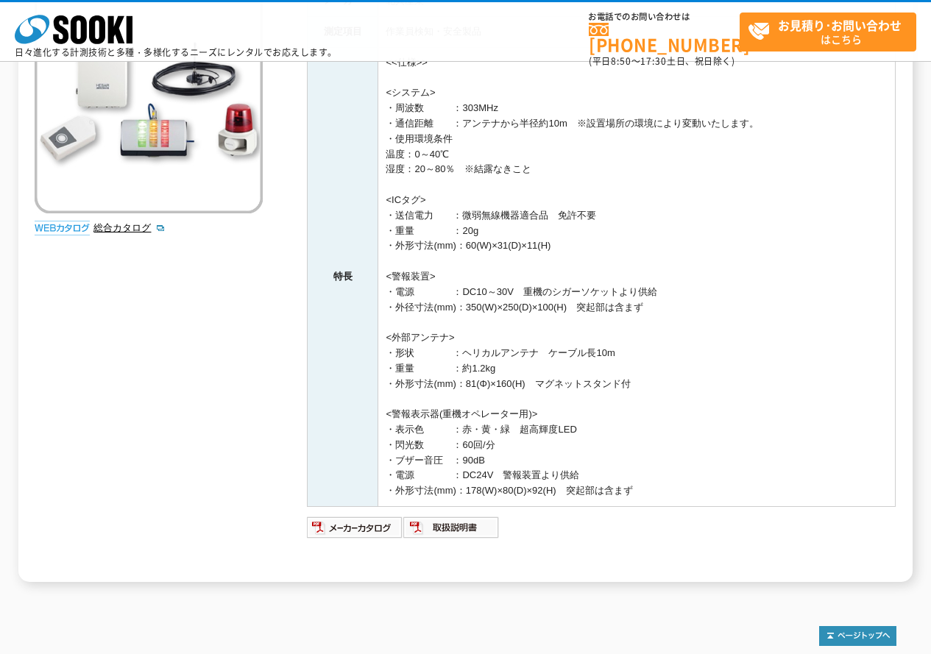
scroll to position [221, 0]
click at [359, 527] on img at bounding box center [355, 527] width 96 height 24
click at [441, 255] on td "<<仕様>> <システム> ・周波数　　　：303MHz ・通信距離　　：アンテナから半径約10m　※設置場所の環境により変動いたします。 ・使用環境条件 温…" at bounding box center [636, 275] width 517 height 459
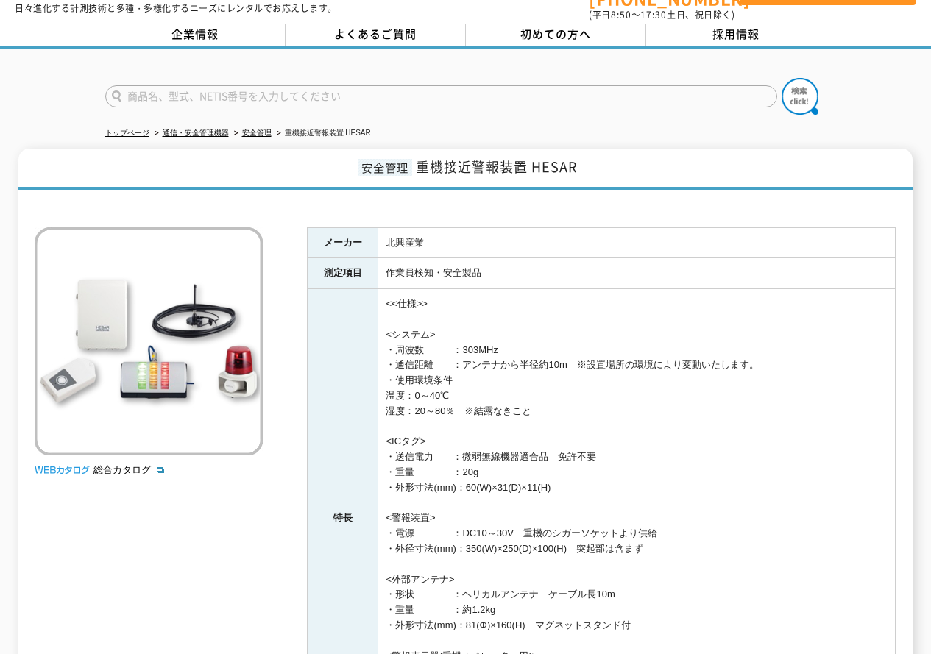
scroll to position [0, 0]
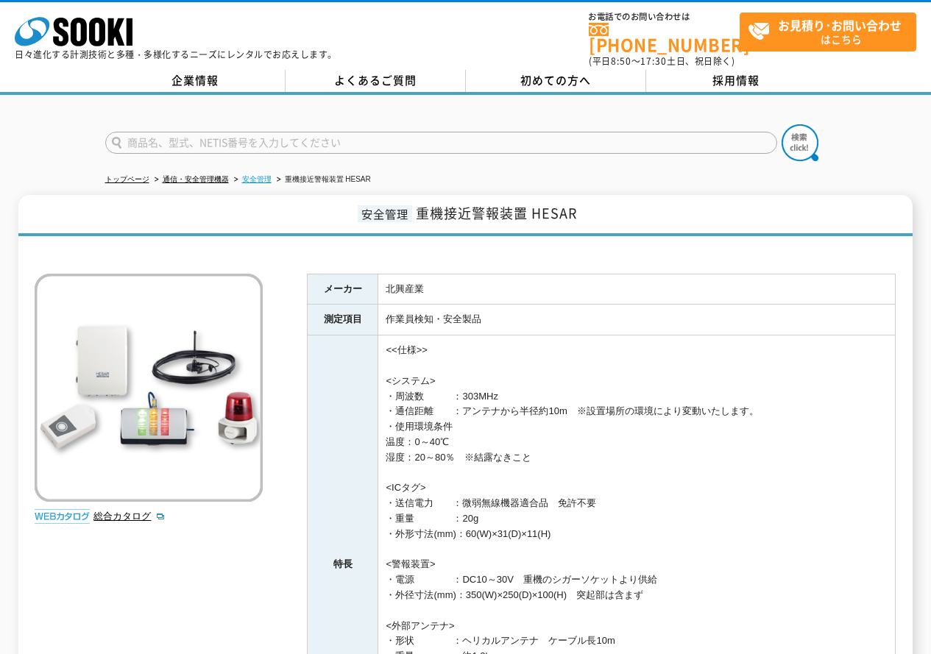
click at [253, 175] on link "安全管理" at bounding box center [256, 179] width 29 height 8
drag, startPoint x: 469, startPoint y: 287, endPoint x: 468, endPoint y: 272, distance: 15.5
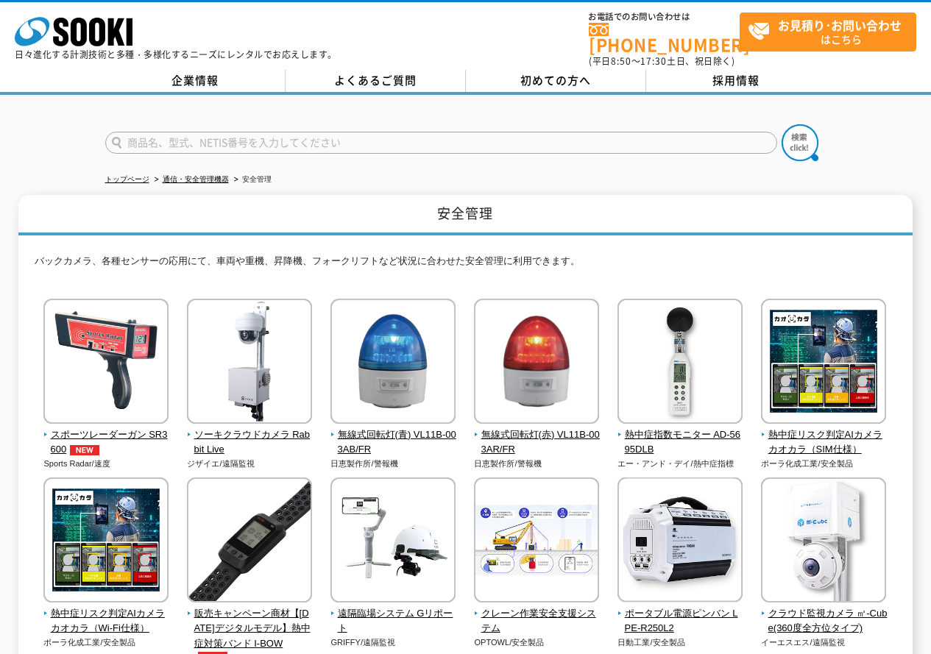
drag, startPoint x: 539, startPoint y: 444, endPoint x: 515, endPoint y: 174, distance: 270.4
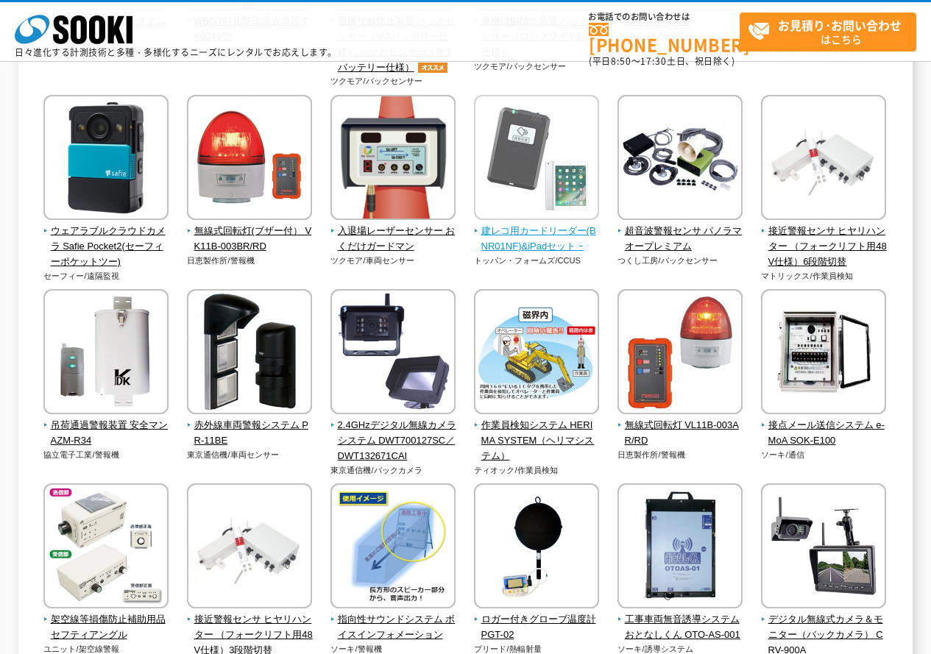
scroll to position [1913, 0]
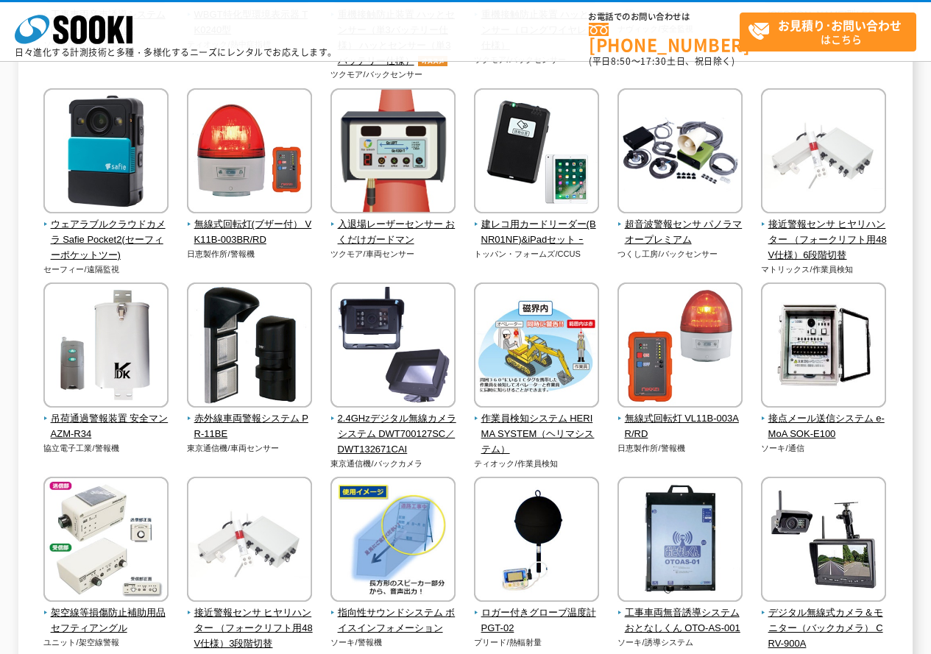
drag, startPoint x: 432, startPoint y: 386, endPoint x: 422, endPoint y: 82, distance: 304.1
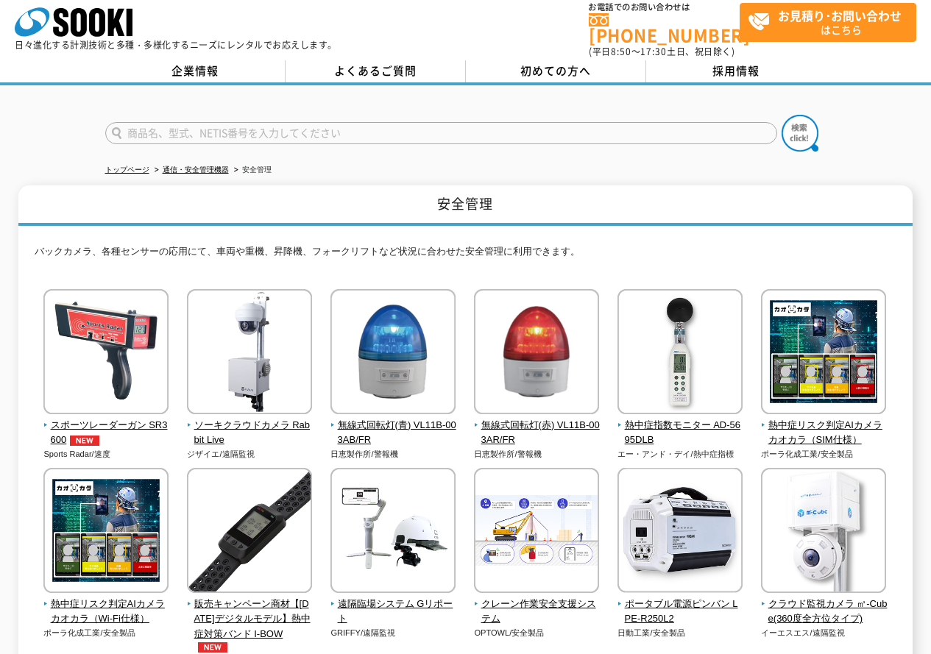
scroll to position [0, 0]
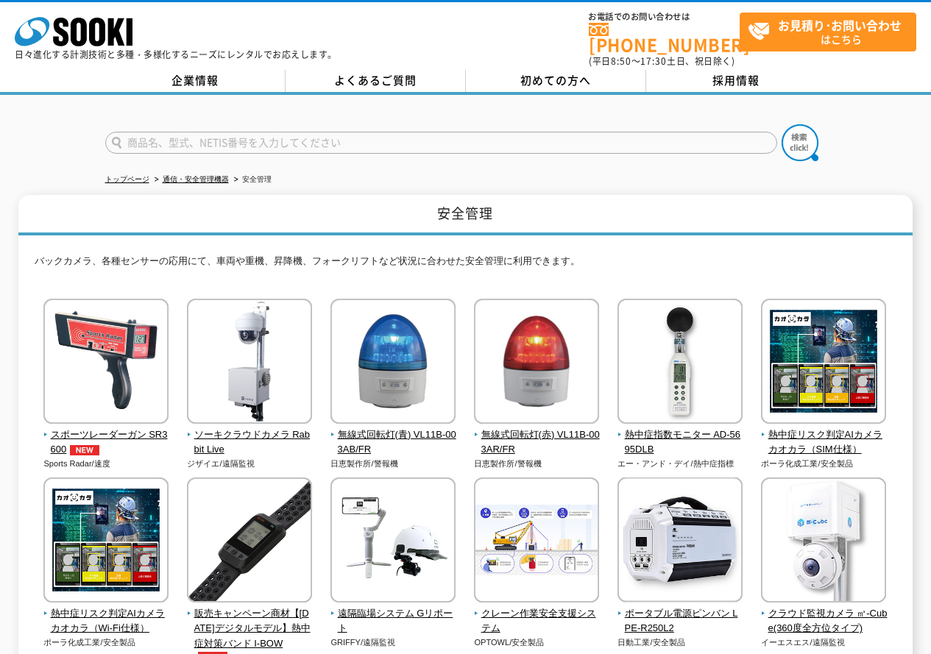
click at [195, 136] on input "text" at bounding box center [441, 143] width 672 height 22
type input "エコパワー"
click at [781, 124] on button at bounding box center [799, 142] width 37 height 37
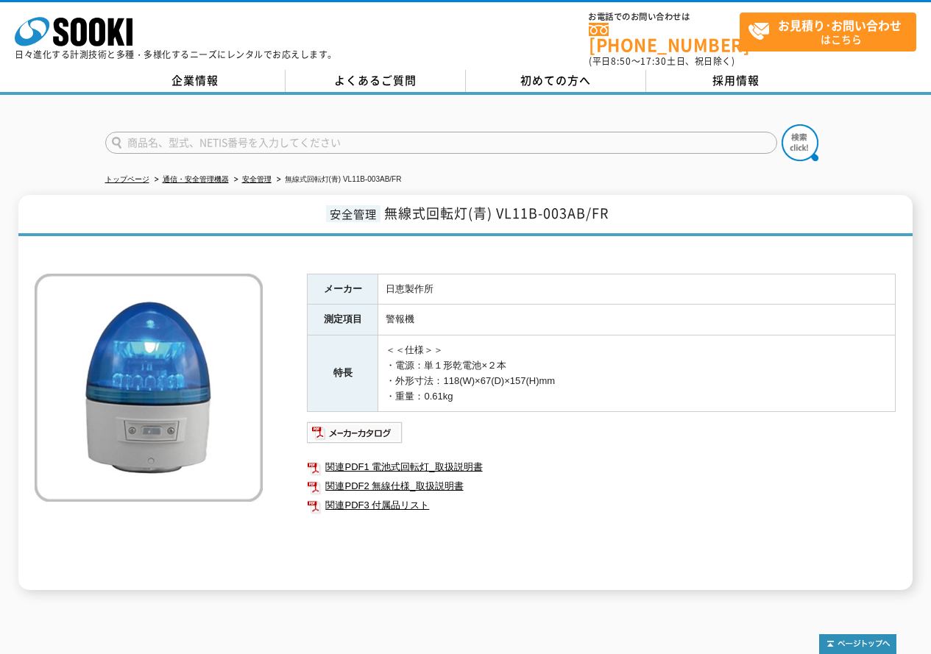
drag, startPoint x: 440, startPoint y: 416, endPoint x: 445, endPoint y: 407, distance: 10.2
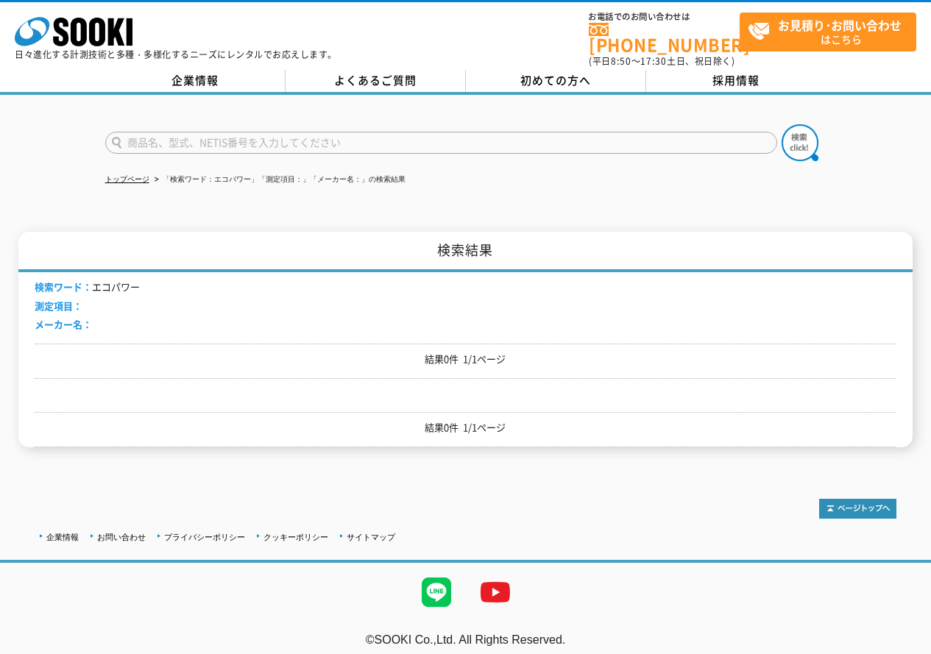
click at [280, 132] on input "text" at bounding box center [441, 143] width 672 height 22
type input "ソーラー"
click at [781, 124] on button at bounding box center [799, 142] width 37 height 37
